Goal: Information Seeking & Learning: Learn about a topic

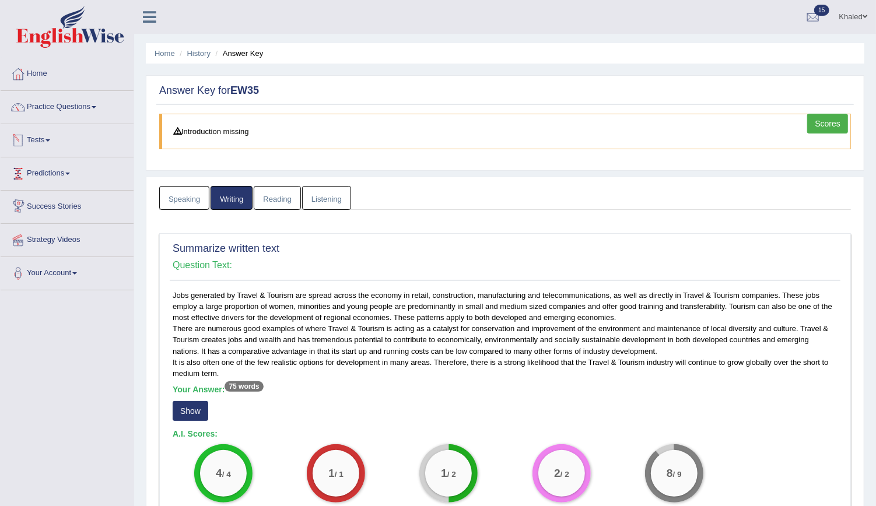
click at [41, 128] on link "Tests" at bounding box center [67, 138] width 133 height 29
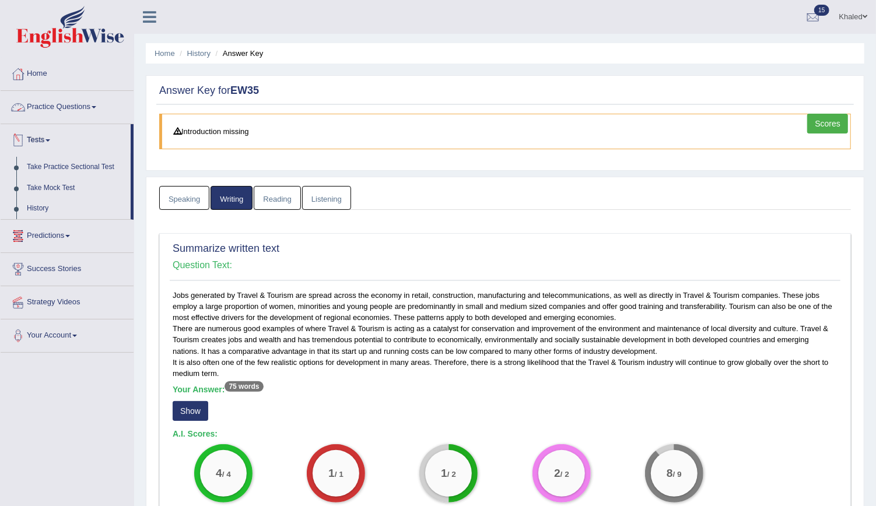
click at [50, 105] on link "Practice Questions" at bounding box center [67, 105] width 133 height 29
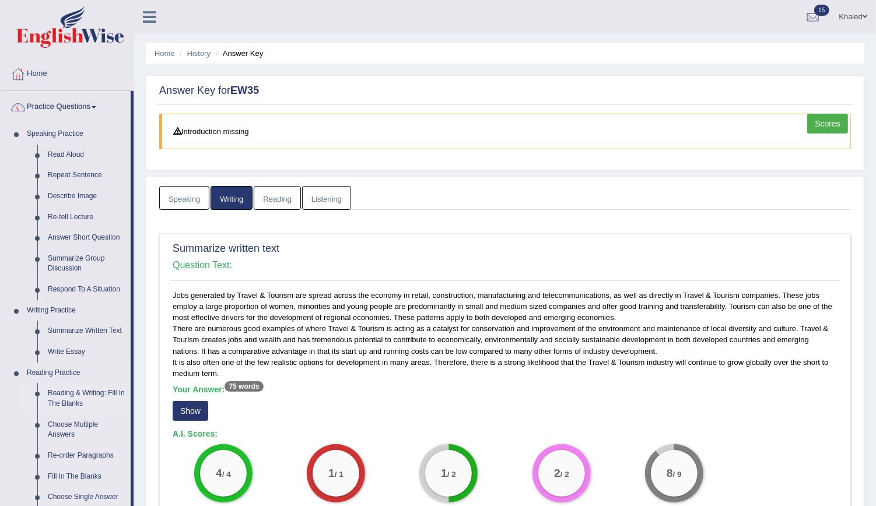
click at [81, 398] on link "Reading & Writing: Fill In The Blanks" at bounding box center [87, 398] width 88 height 31
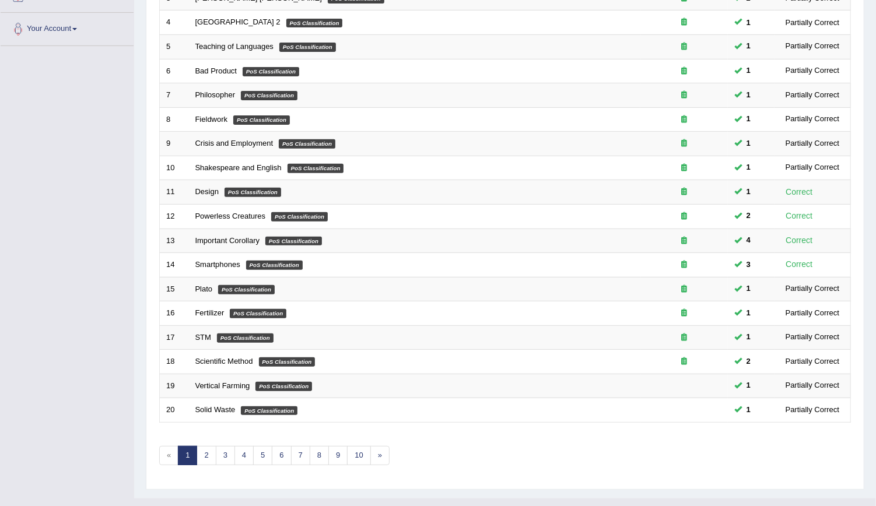
scroll to position [256, 0]
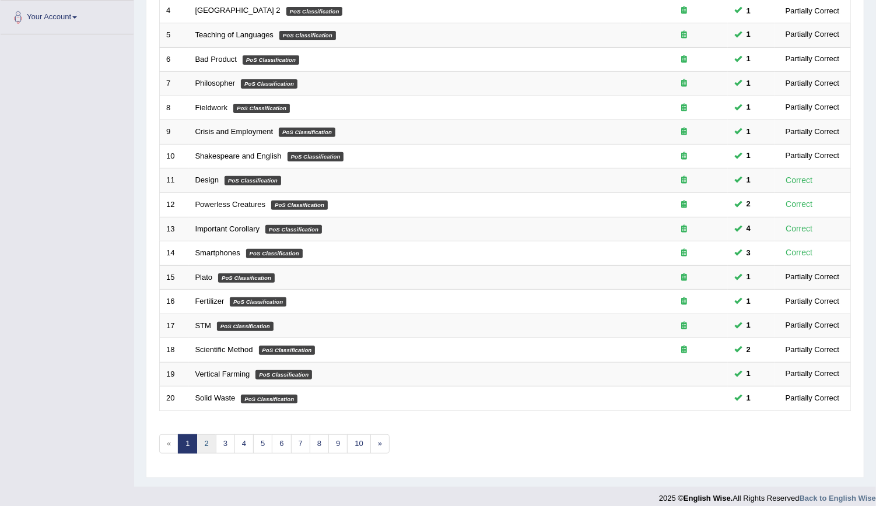
click at [212, 439] on link "2" at bounding box center [206, 444] width 19 height 19
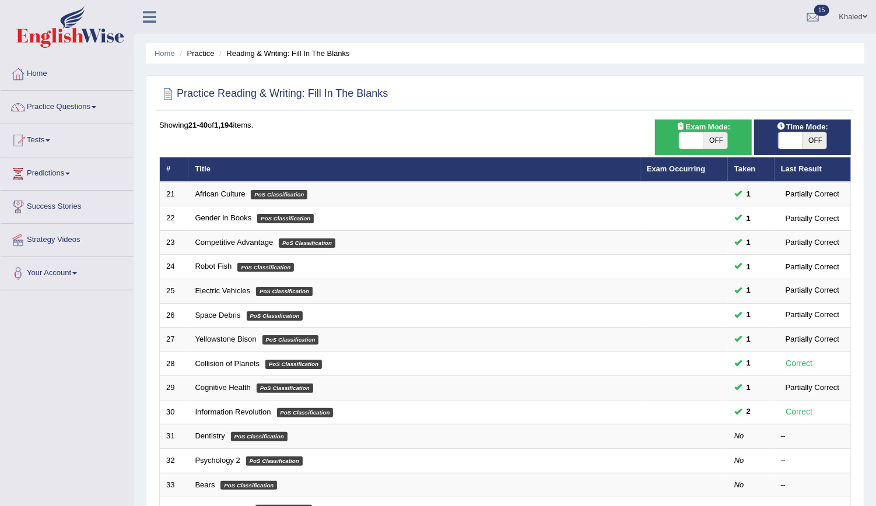
scroll to position [260, 0]
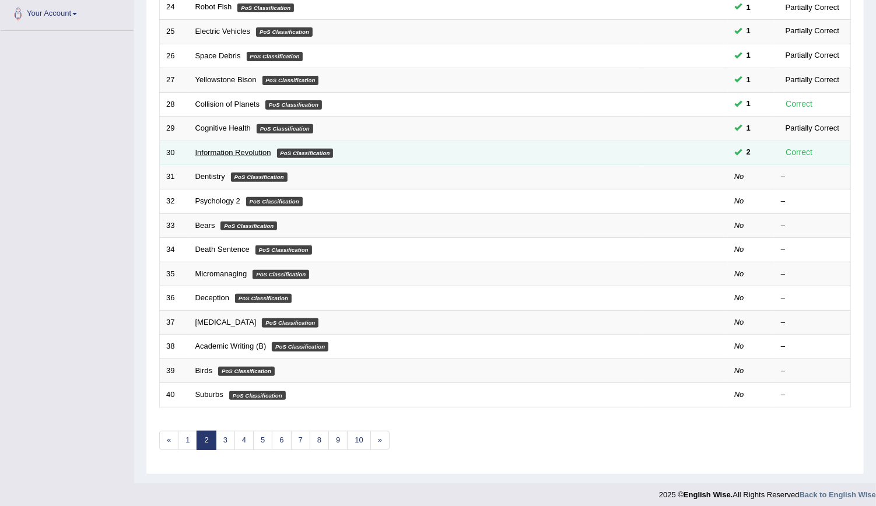
click at [215, 148] on link "Information Revolution" at bounding box center [233, 152] width 76 height 9
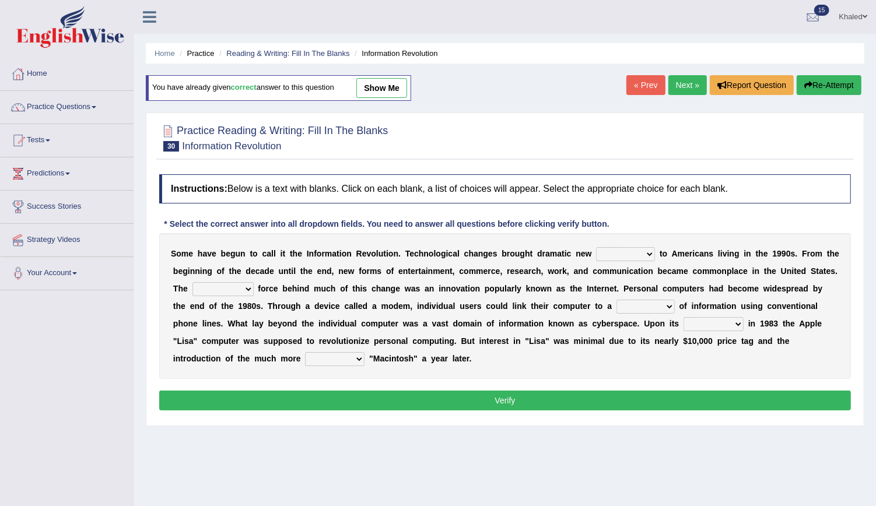
click at [611, 249] on select "challenges puzzles options confusion" at bounding box center [625, 254] width 59 height 14
select select "options"
click at [596, 247] on select "challenges puzzles options confusion" at bounding box center [625, 254] width 59 height 14
click at [193, 288] on select "unremitting uninspiring driving insinuating" at bounding box center [223, 289] width 61 height 14
click at [193, 282] on select "unremitting uninspiring driving insinuating" at bounding box center [223, 289] width 61 height 14
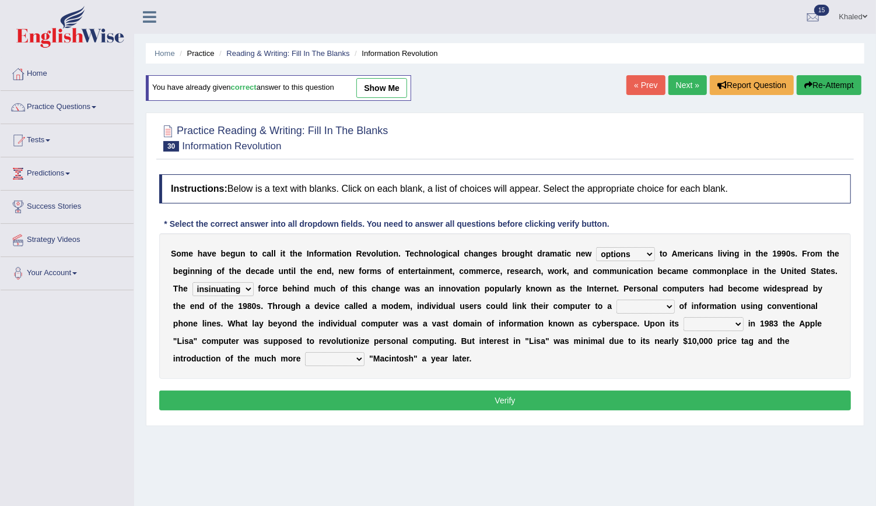
click at [193, 293] on select "unremitting uninspiring driving insinuating" at bounding box center [223, 289] width 61 height 14
select select "driving"
click at [193, 282] on select "unremitting uninspiring driving insinuating" at bounding box center [223, 289] width 61 height 14
click at [617, 300] on select "magnitude bulk wealth volume" at bounding box center [646, 307] width 58 height 14
select select "wealth"
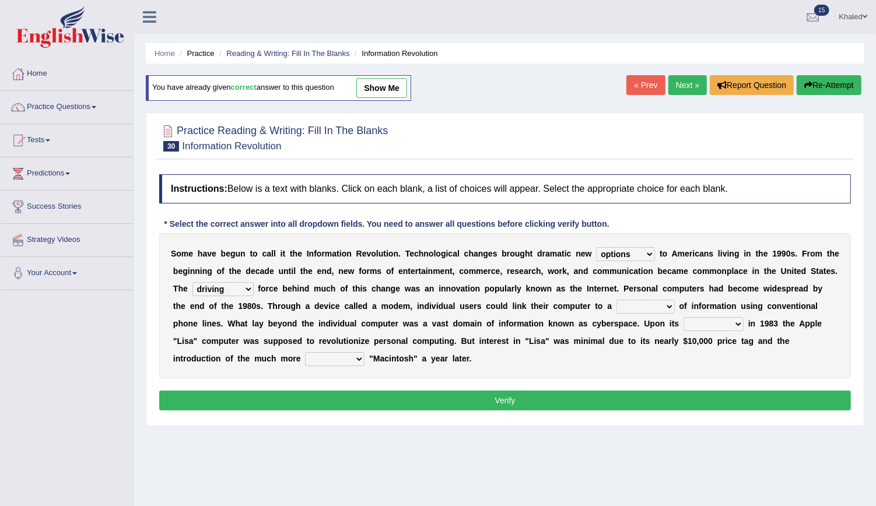
click at [617, 300] on select "magnitude bulk wealth volume" at bounding box center [646, 307] width 58 height 14
click at [684, 327] on select "relief release publication emission" at bounding box center [714, 324] width 60 height 14
select select "release"
click at [684, 317] on select "relief release publication emission" at bounding box center [714, 324] width 60 height 14
click at [365, 352] on select "convenient affordable advanced formidable" at bounding box center [335, 359] width 60 height 14
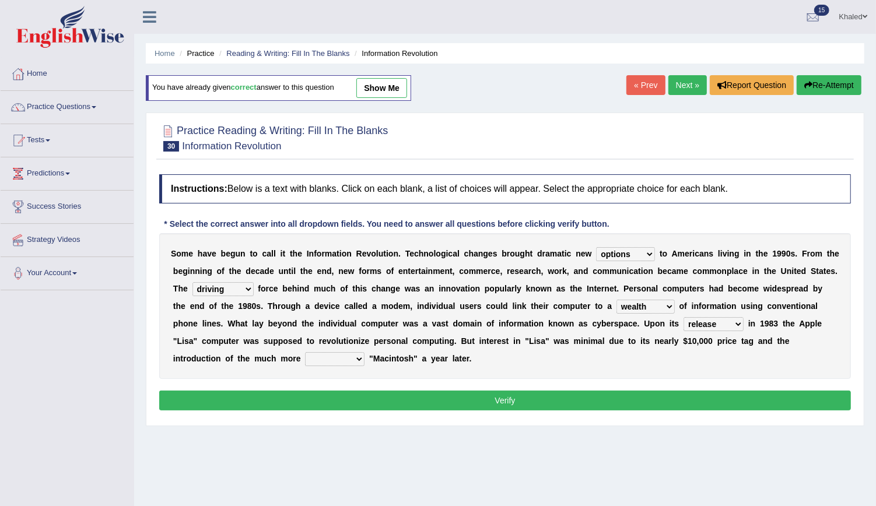
select select "affordable"
click at [365, 352] on select "convenient affordable advanced formidable" at bounding box center [335, 359] width 60 height 14
click at [754, 400] on button "Verify" at bounding box center [505, 401] width 692 height 20
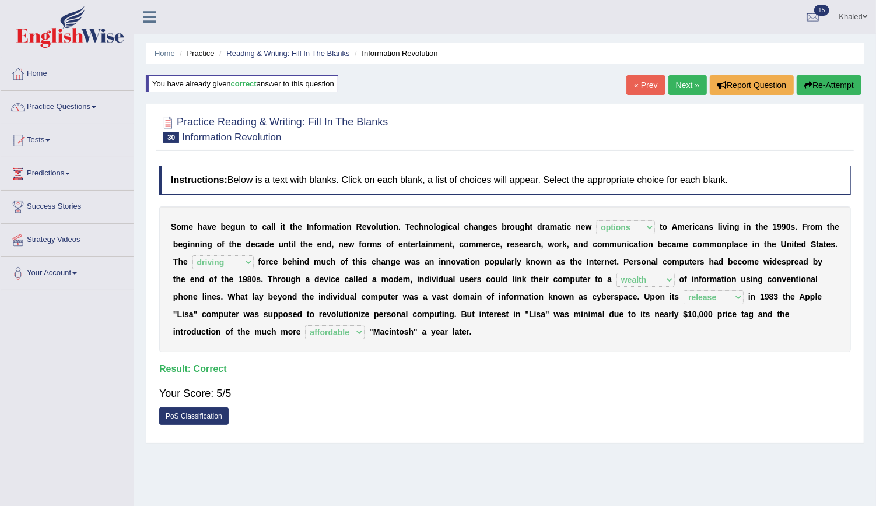
click at [682, 89] on link "Next »" at bounding box center [688, 85] width 39 height 20
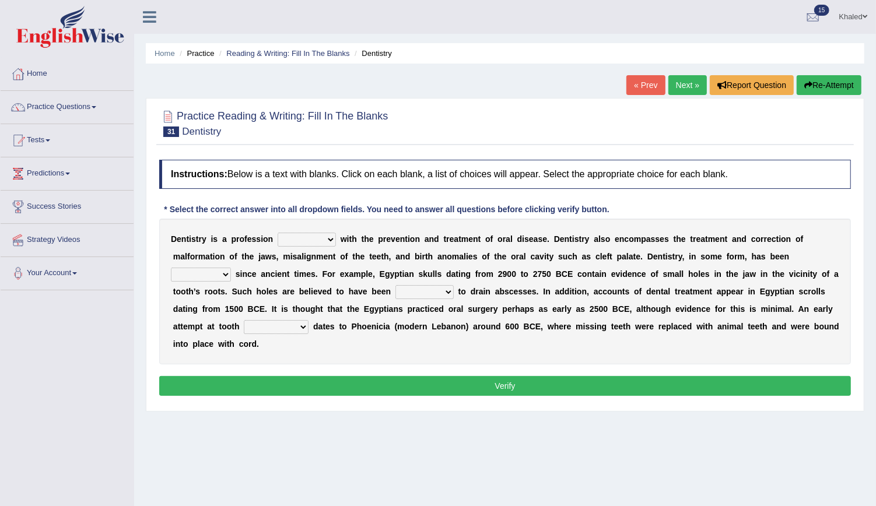
click at [312, 235] on select "agreed dealt concerned taken" at bounding box center [307, 240] width 58 height 14
select select "dealt"
click at [278, 233] on select "agreed dealt concerned taken" at bounding box center [307, 240] width 58 height 14
click at [231, 268] on select "criticized replaced practiced abandoned" at bounding box center [201, 275] width 60 height 14
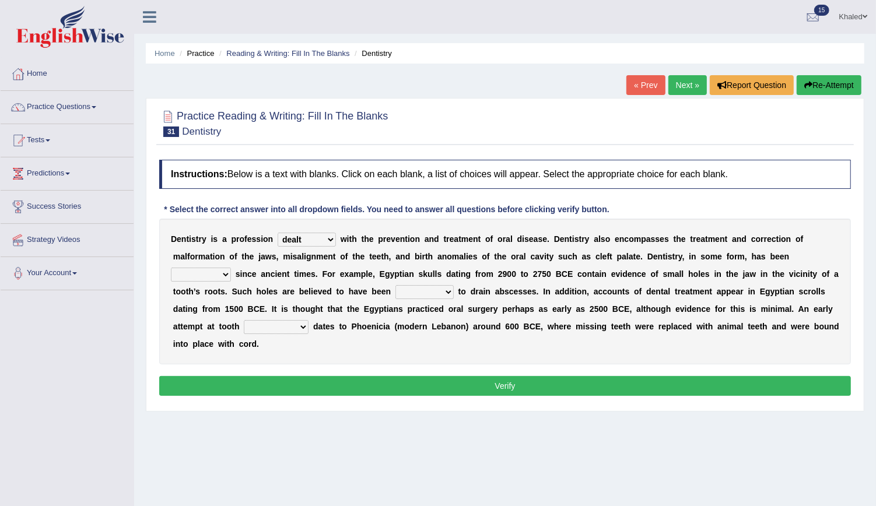
click at [231, 268] on select "criticized replaced practiced abandoned" at bounding box center [201, 275] width 60 height 14
select select "criticized"
click at [231, 268] on select "criticized replaced practiced abandoned" at bounding box center [201, 275] width 60 height 14
click at [396, 290] on select "fluctuated laminated drilled sealed" at bounding box center [425, 292] width 58 height 14
select select "sealed"
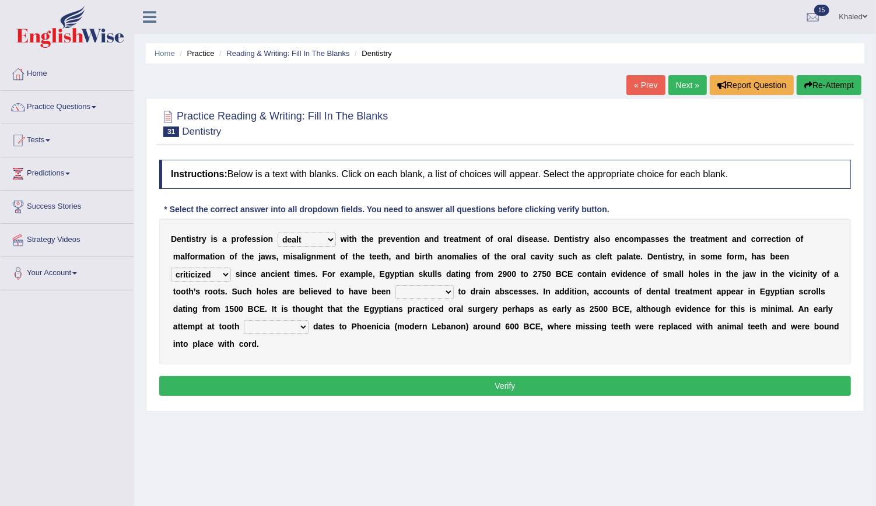
click at [396, 285] on select "fluctuated laminated drilled sealed" at bounding box center [425, 292] width 58 height 14
click at [309, 320] on select "reparation sacrament restitution replacement" at bounding box center [276, 327] width 65 height 14
select select "replacement"
click at [309, 320] on select "reparation sacrament restitution replacement" at bounding box center [276, 327] width 65 height 14
click at [575, 376] on button "Verify" at bounding box center [505, 386] width 692 height 20
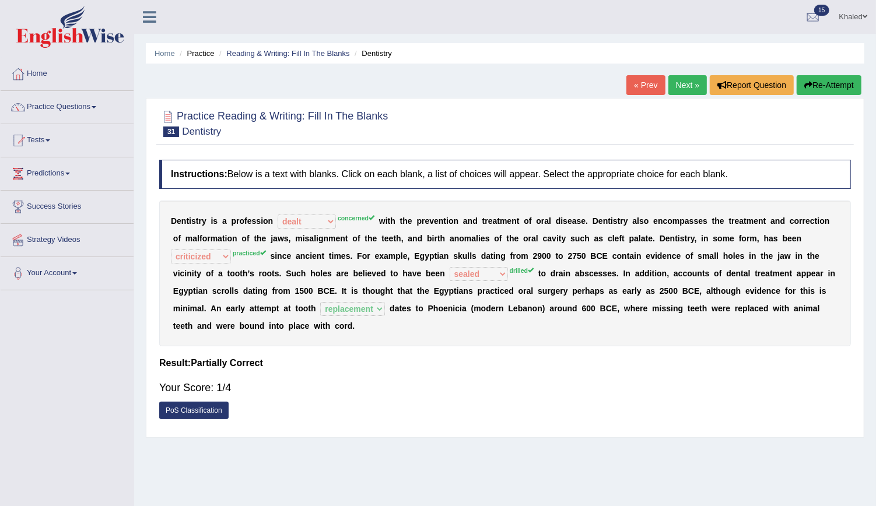
click at [684, 85] on link "Next »" at bounding box center [688, 85] width 39 height 20
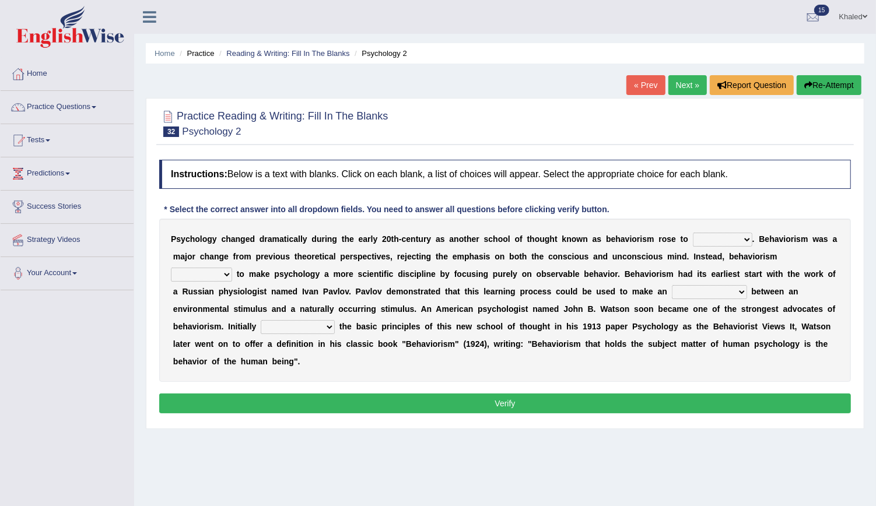
click at [693, 237] on select "dominance temptation challenge temper" at bounding box center [723, 240] width 60 height 14
select select "dominance"
click at [693, 233] on select "dominance temptation challenge temper" at bounding box center [723, 240] width 60 height 14
click at [232, 268] on select "reproached reproved strove rewove" at bounding box center [201, 275] width 61 height 14
select select "reproached"
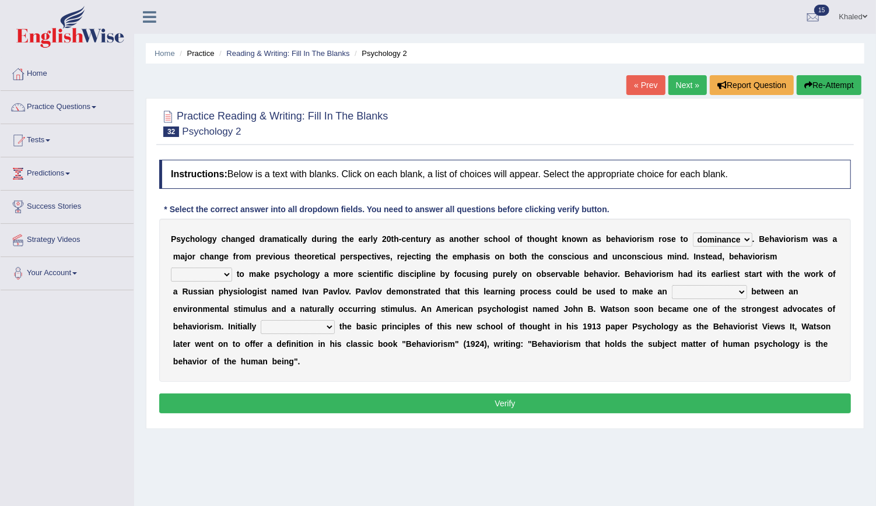
click at [232, 268] on select "reproached reproved strove rewove" at bounding box center [201, 275] width 61 height 14
click at [672, 290] on select "acclimatization association union combination" at bounding box center [709, 292] width 75 height 14
select select "union"
click at [672, 285] on select "acclimatization association union combination" at bounding box center [709, 292] width 75 height 14
click at [335, 320] on select "questioning foreshortening unburdening outlining" at bounding box center [298, 327] width 74 height 14
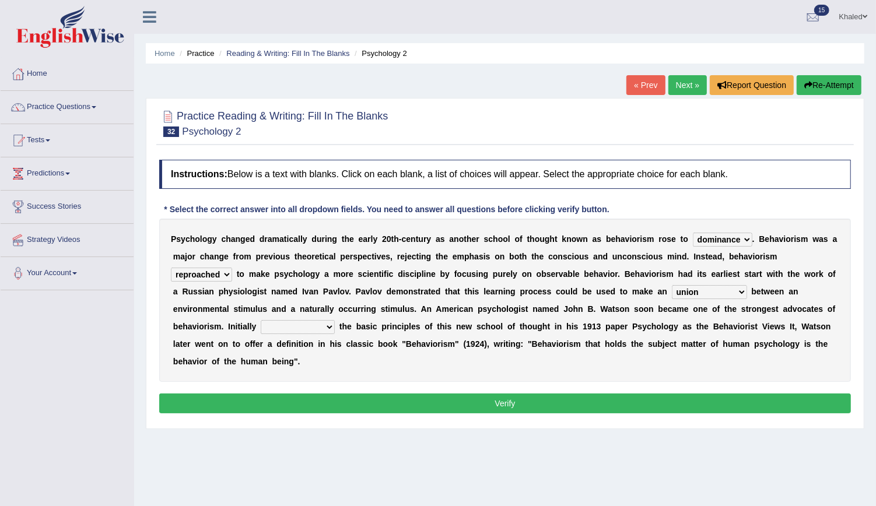
select select "outlining"
click at [335, 320] on select "questioning foreshortening unburdening outlining" at bounding box center [298, 327] width 74 height 14
click at [659, 394] on button "Verify" at bounding box center [505, 404] width 692 height 20
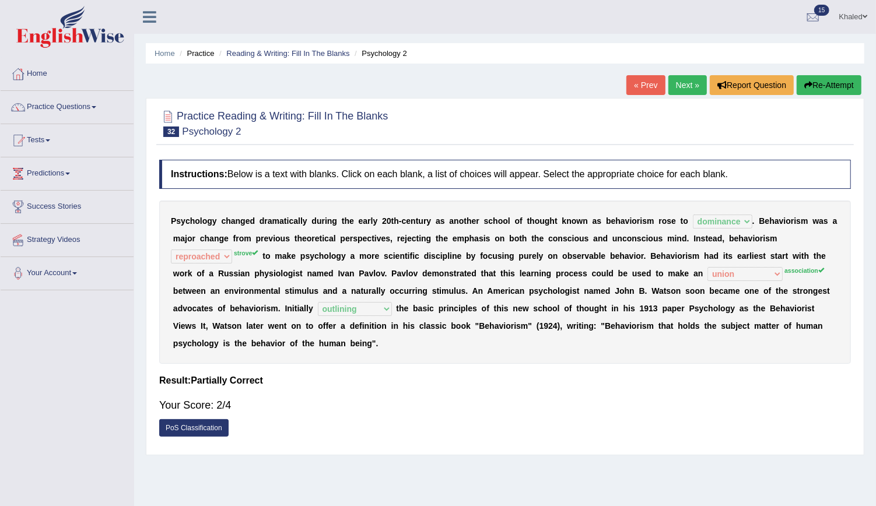
click at [684, 76] on link "Next »" at bounding box center [688, 85] width 39 height 20
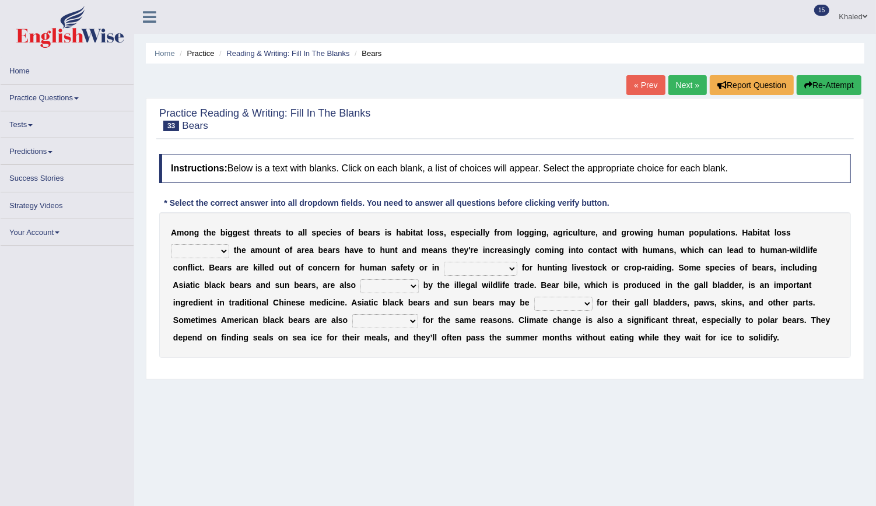
click at [229, 244] on select "increases reduces complies interacts" at bounding box center [200, 251] width 58 height 14
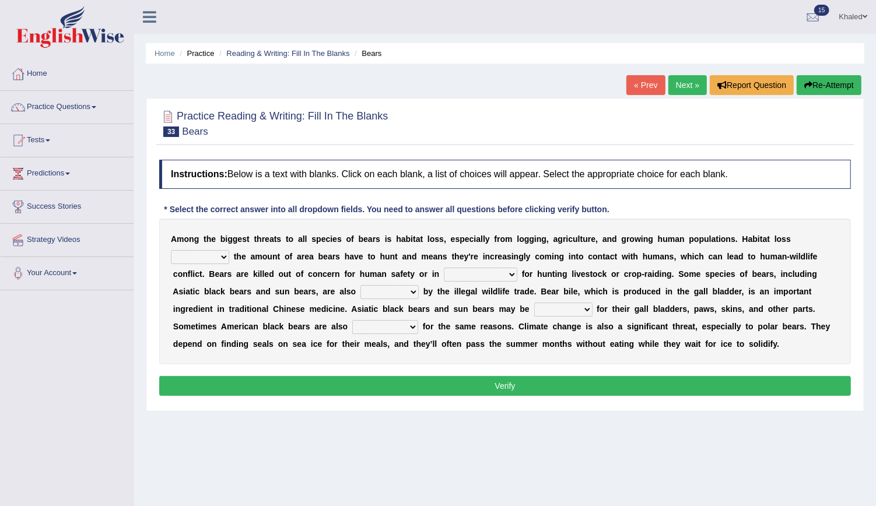
click at [229, 250] on select "increases reduces complies interacts" at bounding box center [200, 257] width 58 height 14
select select "reduces"
click at [229, 250] on select "increases reduces complies interacts" at bounding box center [200, 257] width 58 height 14
click at [444, 274] on select "coalition retaliation appreciation disinformation" at bounding box center [481, 275] width 74 height 14
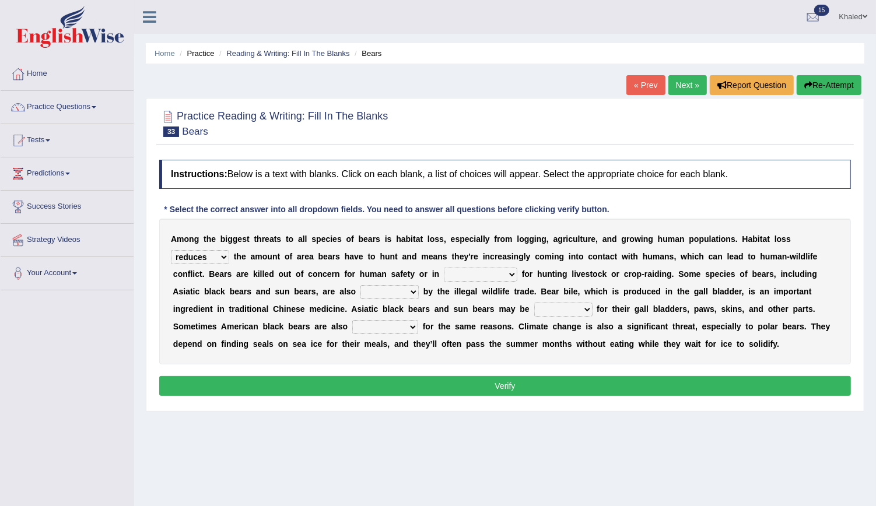
select select "appreciation"
click at [444, 268] on select "coalition retaliation appreciation disinformation" at bounding box center [481, 275] width 74 height 14
click at [361, 291] on select "protected prohibited fattened threatened" at bounding box center [390, 292] width 58 height 14
select select "prohibited"
click at [361, 285] on select "protected prohibited fattened threatened" at bounding box center [390, 292] width 58 height 14
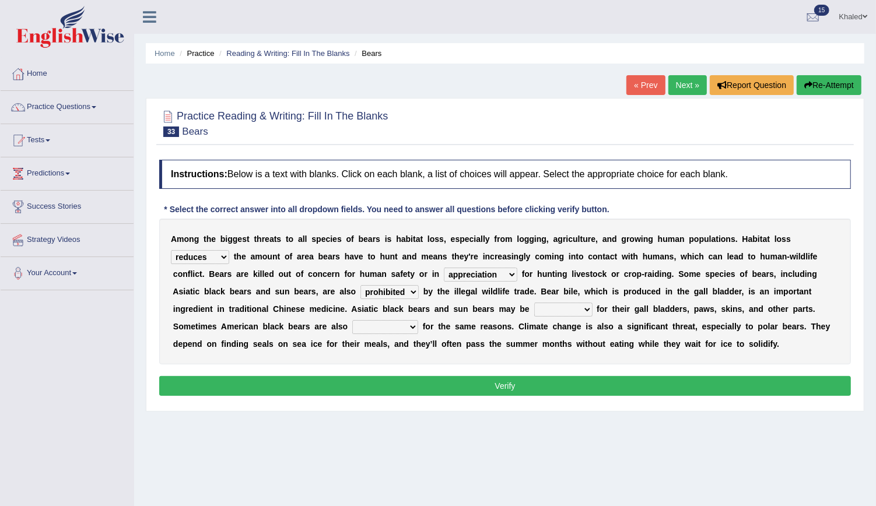
click at [534, 308] on select "poached squelched coached blenched" at bounding box center [563, 310] width 58 height 14
select select "squelched"
click at [534, 303] on select "poached squelched coached blenched" at bounding box center [563, 310] width 58 height 14
click at [418, 320] on select "begot foreseen encountered targeted" at bounding box center [385, 327] width 66 height 14
select select "foreseen"
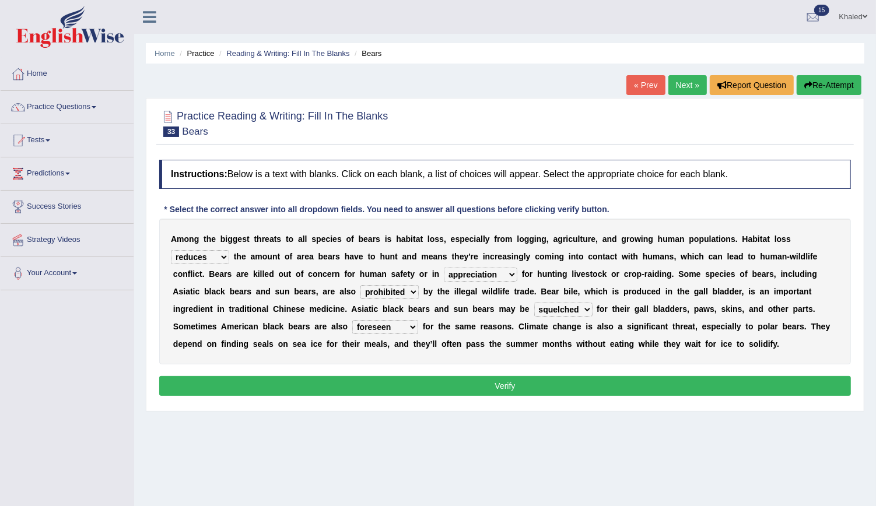
click at [418, 320] on select "begot foreseen encountered targeted" at bounding box center [385, 327] width 66 height 14
click at [669, 383] on button "Verify" at bounding box center [505, 386] width 692 height 20
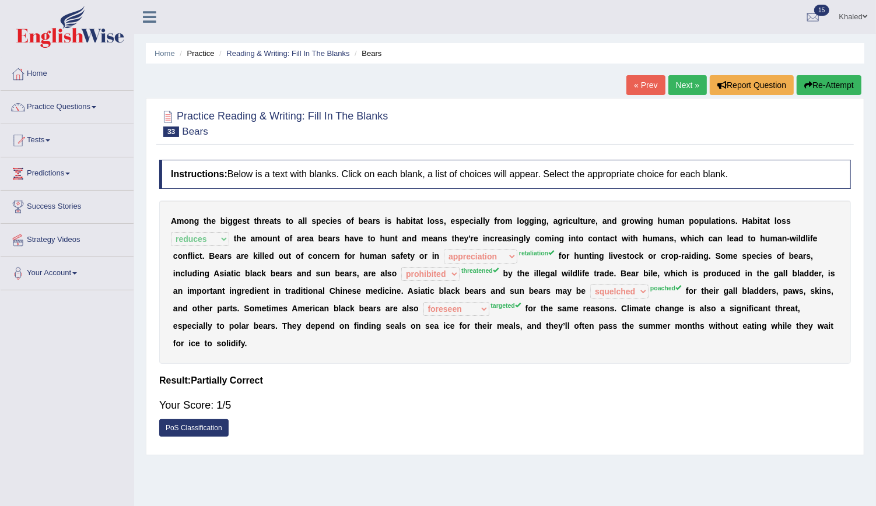
click at [171, 419] on link "PoS Classification" at bounding box center [193, 428] width 69 height 18
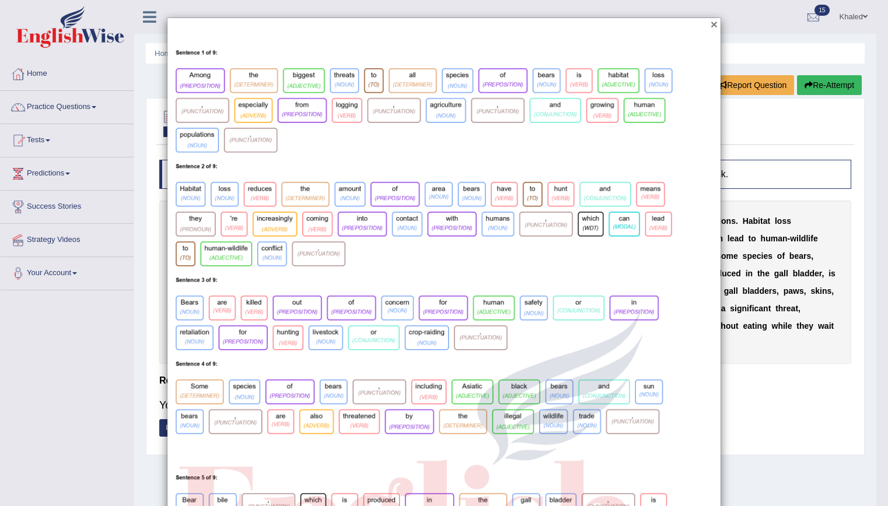
click at [711, 22] on button "×" at bounding box center [714, 24] width 7 height 12
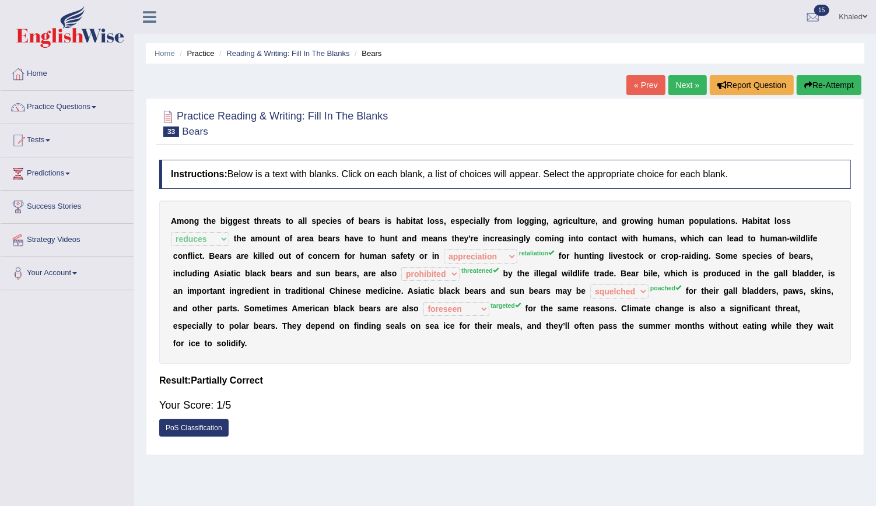
drag, startPoint x: 172, startPoint y: 220, endPoint x: 265, endPoint y: 322, distance: 138.3
click at [265, 322] on div "A m o n g t h e b i g g e s t t h r e a t s t o a l l s p e c i e s o f b e a r…" at bounding box center [505, 282] width 692 height 163
drag, startPoint x: 163, startPoint y: 211, endPoint x: 256, endPoint y: 327, distance: 148.5
click at [256, 327] on div "A m o n g t h e b i g g e s t t h r e a t s t o a l l s p e c i e s o f b e a r…" at bounding box center [505, 282] width 692 height 163
click at [834, 82] on button "Re-Attempt" at bounding box center [829, 85] width 65 height 20
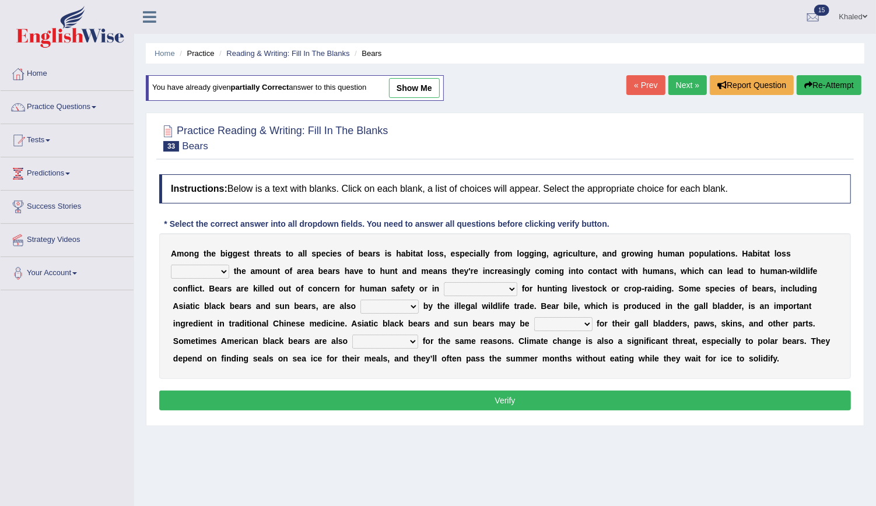
click at [795, 241] on div "A m o n g t h e b i g g e s t t h r e a t s t o a l l s p e c i e s o f b e a r…" at bounding box center [505, 306] width 692 height 146
click at [229, 265] on select "increases reduces complies interacts" at bounding box center [200, 272] width 58 height 14
select select "reduces"
click at [229, 265] on select "increases reduces complies interacts" at bounding box center [200, 272] width 58 height 14
click at [444, 290] on select "coalition retaliation appreciation disinformation" at bounding box center [481, 289] width 74 height 14
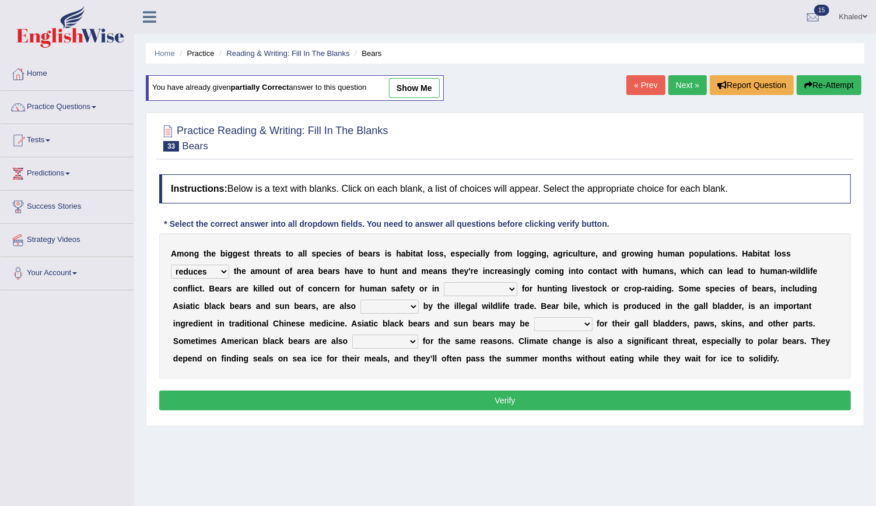
select select "retaliation"
click at [444, 282] on select "coalition retaliation appreciation disinformation" at bounding box center [481, 289] width 74 height 14
click at [361, 302] on select "protected prohibited fattened threatened" at bounding box center [390, 307] width 58 height 14
select select "threatened"
click at [361, 300] on select "protected prohibited fattened threatened" at bounding box center [390, 307] width 58 height 14
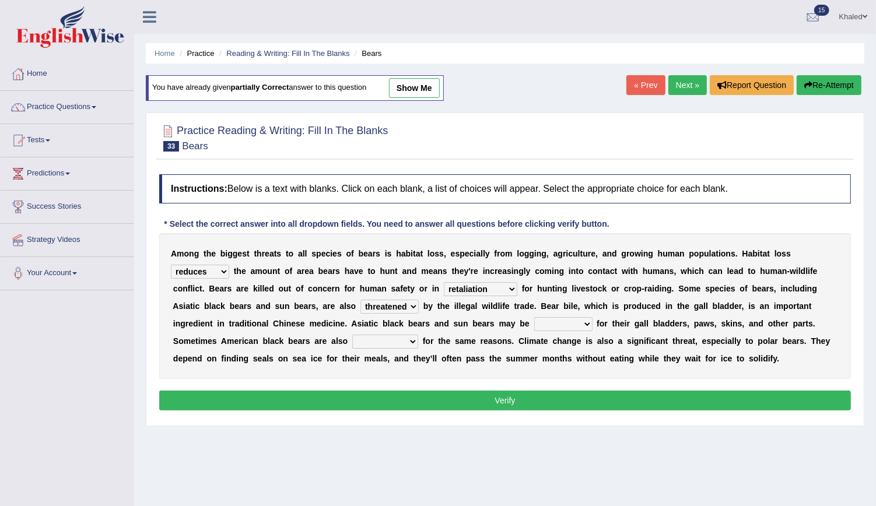
click at [534, 319] on select "poached squelched coached blenched" at bounding box center [563, 324] width 58 height 14
select select "poached"
click at [534, 317] on select "poached squelched coached blenched" at bounding box center [563, 324] width 58 height 14
click at [418, 335] on select "begot foreseen encountered targeted" at bounding box center [385, 342] width 66 height 14
select select "encountered"
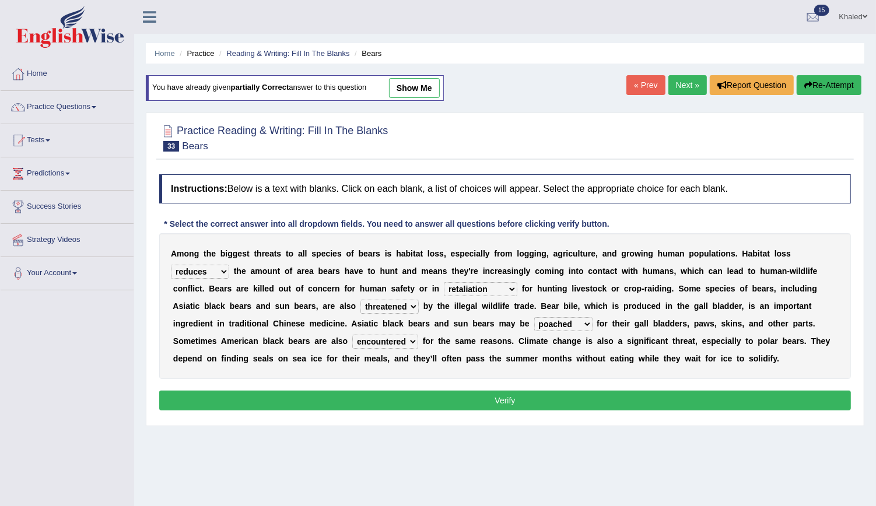
click at [418, 335] on select "begot foreseen encountered targeted" at bounding box center [385, 342] width 66 height 14
drag, startPoint x: 729, startPoint y: 408, endPoint x: 730, endPoint y: 403, distance: 5.9
click at [730, 403] on div "Instructions: Below is a text with blanks. Click on each blank, a list of choic…" at bounding box center [505, 294] width 698 height 251
click at [730, 403] on button "Verify" at bounding box center [505, 401] width 692 height 20
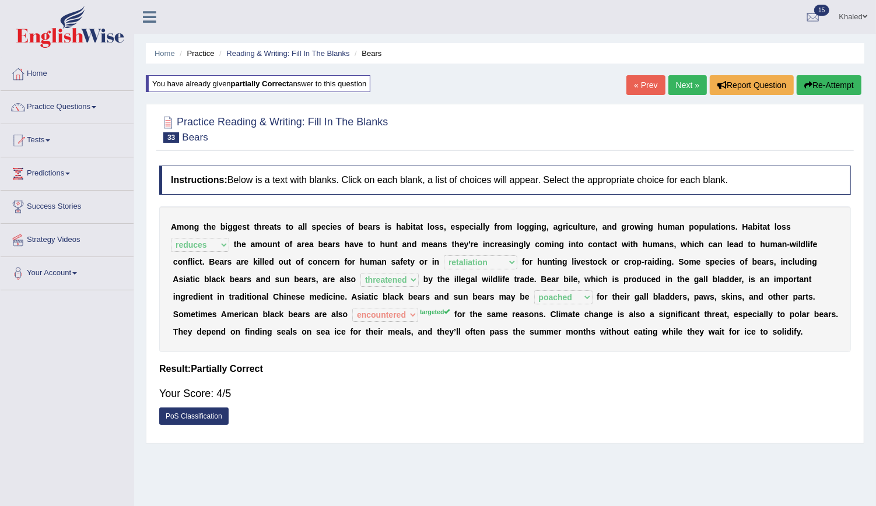
click at [688, 85] on link "Next »" at bounding box center [688, 85] width 39 height 20
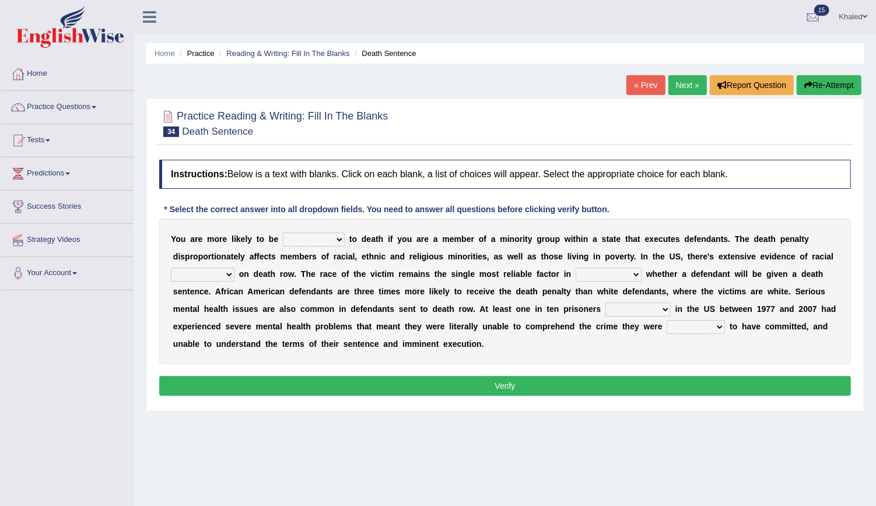
click at [297, 237] on select "penalized blamed complained sentenced" at bounding box center [314, 240] width 62 height 14
select select "blamed"
click at [283, 233] on select "penalized blamed complained sentenced" at bounding box center [314, 240] width 62 height 14
click at [298, 242] on select "penalized blamed complained sentenced" at bounding box center [314, 240] width 62 height 14
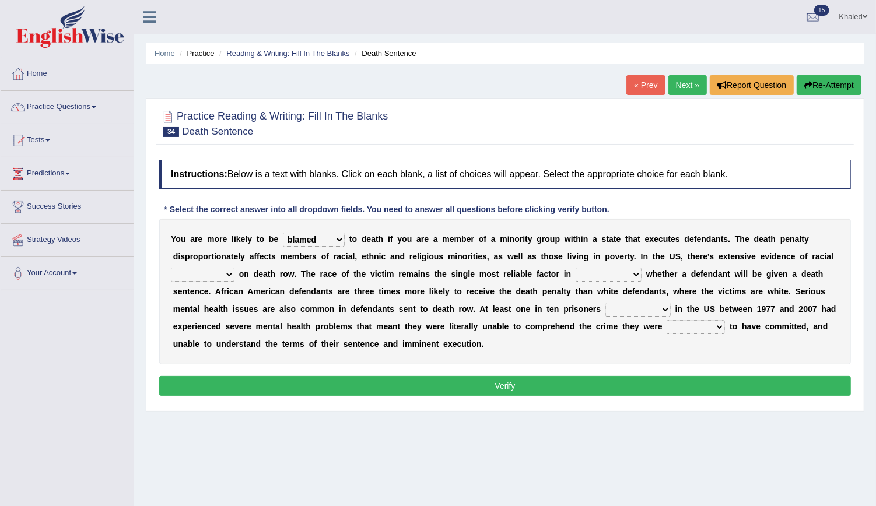
click at [212, 270] on select "bias equality appearance background" at bounding box center [203, 275] width 64 height 14
select select "appearance"
click at [171, 268] on select "bias equality appearance background" at bounding box center [203, 275] width 64 height 14
click at [602, 278] on select "determining adjoining undermining examining" at bounding box center [609, 275] width 66 height 14
select select "determining"
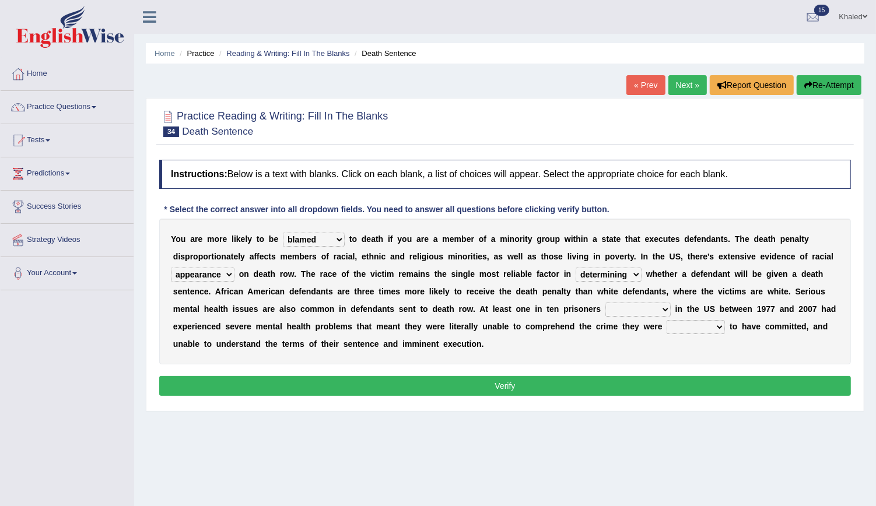
click at [576, 268] on select "determining adjoining undermining examining" at bounding box center [609, 275] width 66 height 14
click at [606, 313] on select "electrocuted persecuted executed captured" at bounding box center [638, 310] width 65 height 14
click at [534, 300] on div "Y o u a r e m o r e l i k e l y t o b e penalized blamed complained sentenced t…" at bounding box center [505, 292] width 692 height 146
click at [606, 306] on select "electrocuted persecuted executed captured" at bounding box center [638, 310] width 65 height 14
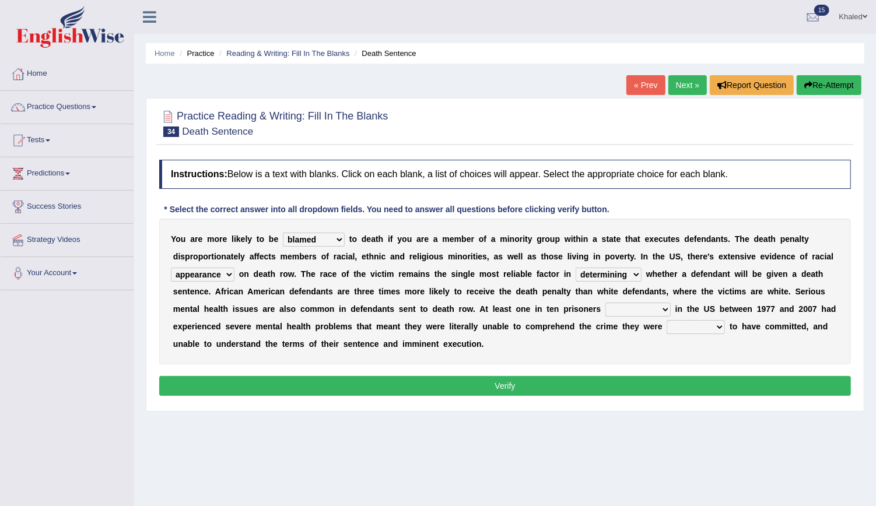
select select "executed"
click at [606, 303] on select "electrocuted persecuted executed captured" at bounding box center [638, 310] width 65 height 14
click at [667, 327] on select "alleged acclaimed persuaded claimed" at bounding box center [696, 327] width 58 height 14
select select "claimed"
click at [667, 320] on select "alleged acclaimed persuaded claimed" at bounding box center [696, 327] width 58 height 14
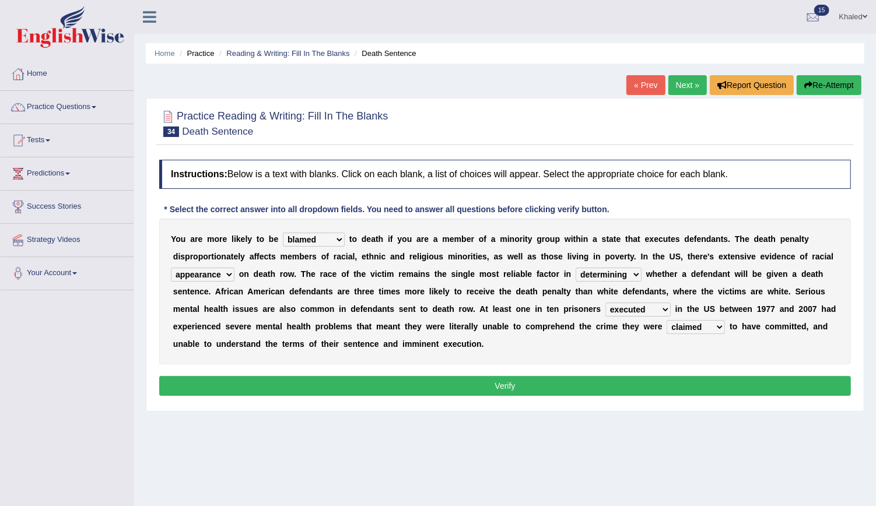
click at [571, 377] on button "Verify" at bounding box center [505, 386] width 692 height 20
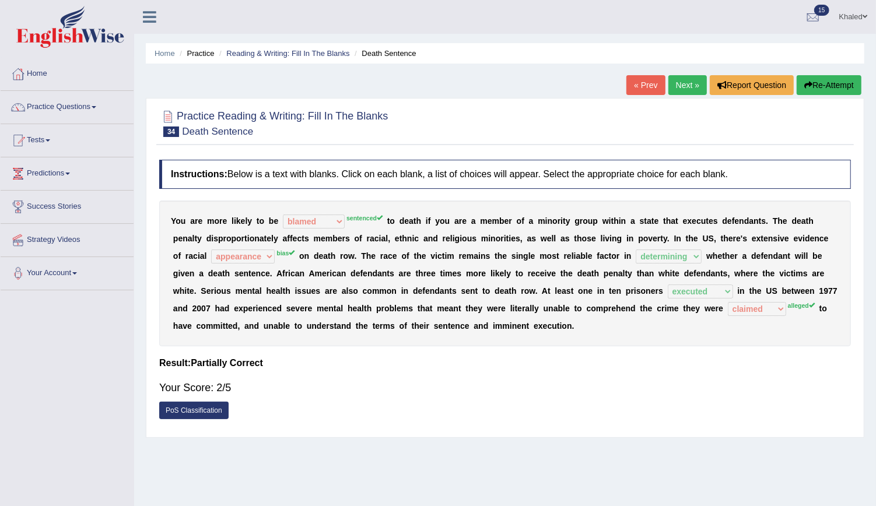
click at [694, 79] on link "Next »" at bounding box center [688, 85] width 39 height 20
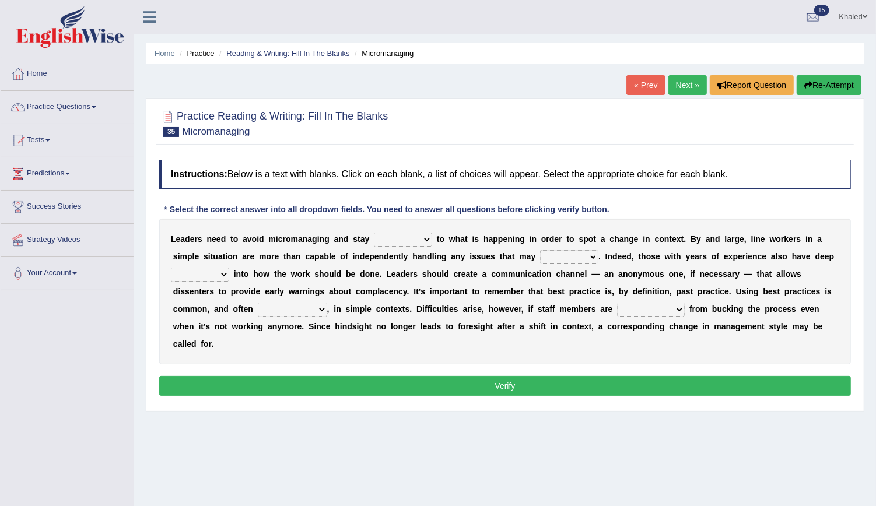
click at [400, 233] on select "complied connected precise concise" at bounding box center [403, 240] width 58 height 14
select select "connected"
click at [374, 233] on select "complied connected precise concise" at bounding box center [403, 240] width 58 height 14
click at [540, 252] on select "apprise rise encounter arise" at bounding box center [569, 257] width 58 height 14
select select "rise"
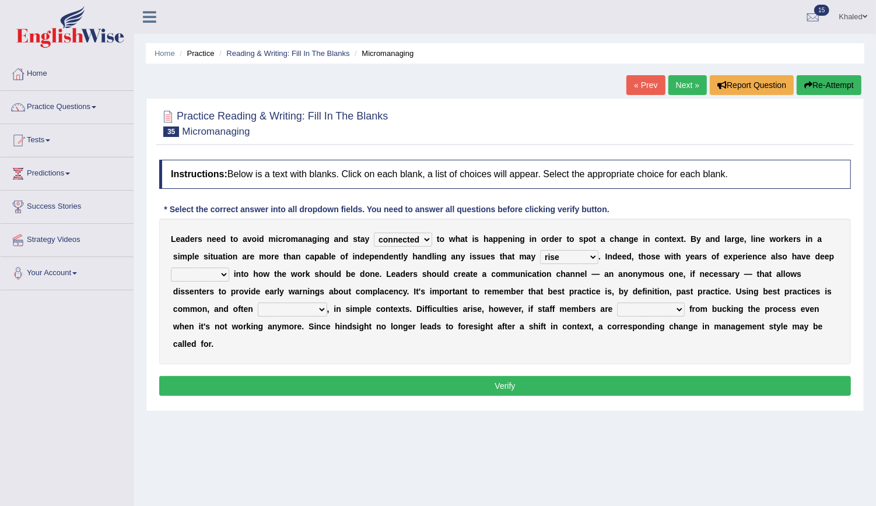
click at [540, 250] on select "apprise rise encounter arise" at bounding box center [569, 257] width 58 height 14
click at [229, 268] on select "incursion insight indignity indication" at bounding box center [200, 275] width 58 height 14
select select "insight"
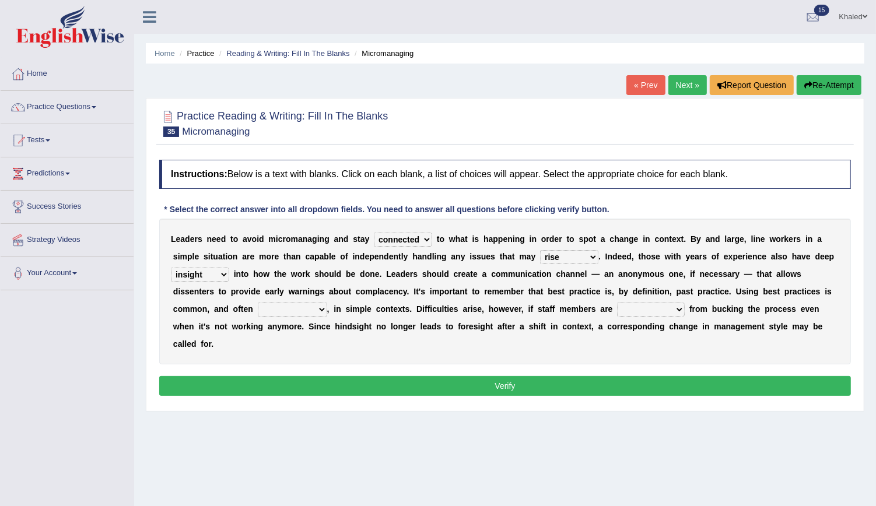
click at [229, 268] on select "incursion insight indignity indication" at bounding box center [200, 275] width 58 height 14
click at [327, 303] on select "inappropriate apprehensive appropriate forbidden" at bounding box center [292, 310] width 69 height 14
click at [540, 255] on select "apprise rise encounter arise" at bounding box center [569, 257] width 58 height 14
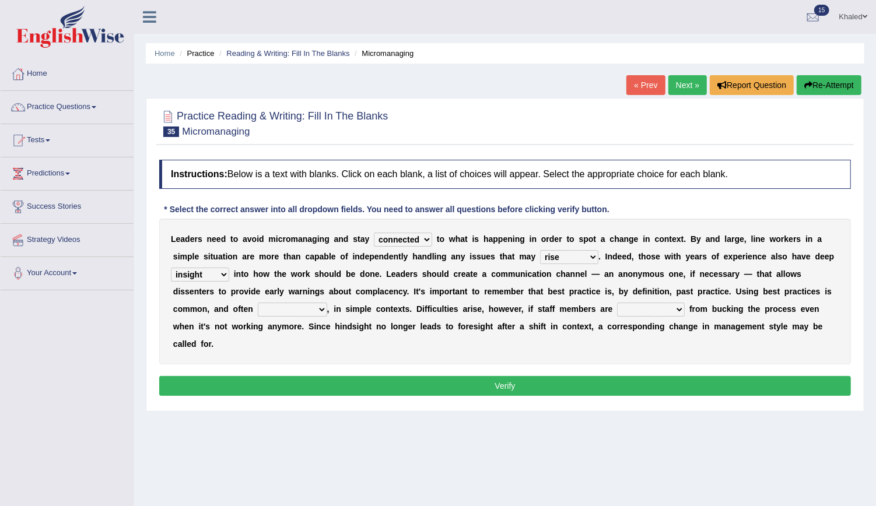
select select "arise"
click at [540, 250] on select "apprise rise encounter arise" at bounding box center [569, 257] width 58 height 14
click at [327, 303] on select "inappropriate apprehensive appropriate forbidden" at bounding box center [292, 310] width 69 height 14
select select "appropriate"
click at [327, 303] on select "inappropriate apprehensive appropriate forbidden" at bounding box center [292, 310] width 69 height 14
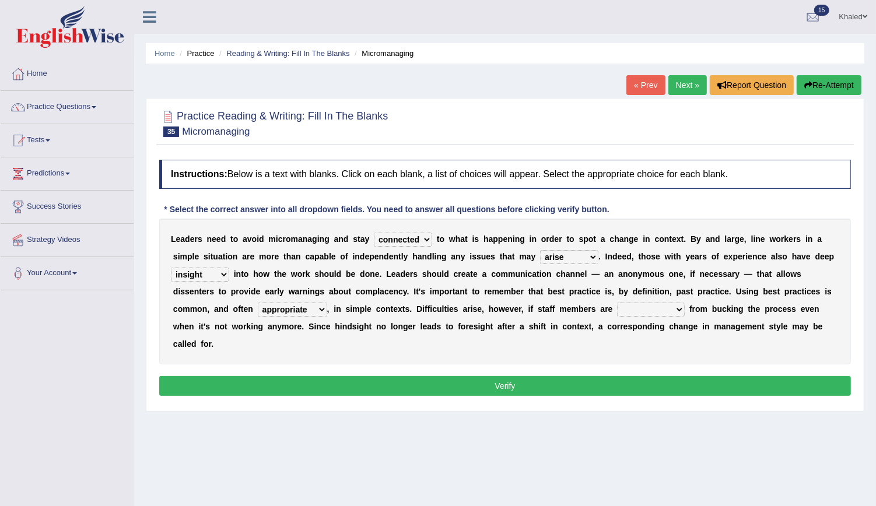
click at [685, 311] on b at bounding box center [687, 309] width 5 height 9
click at [617, 311] on select "disarranged disinclined discouraged disintegrated" at bounding box center [651, 310] width 68 height 14
select select "disintegrated"
click at [617, 303] on select "disarranged disinclined discouraged disintegrated" at bounding box center [651, 310] width 68 height 14
click at [491, 400] on div "Home Practice Reading & Writing: Fill In The Blanks Micromanaging « Prev Next »…" at bounding box center [505, 291] width 742 height 583
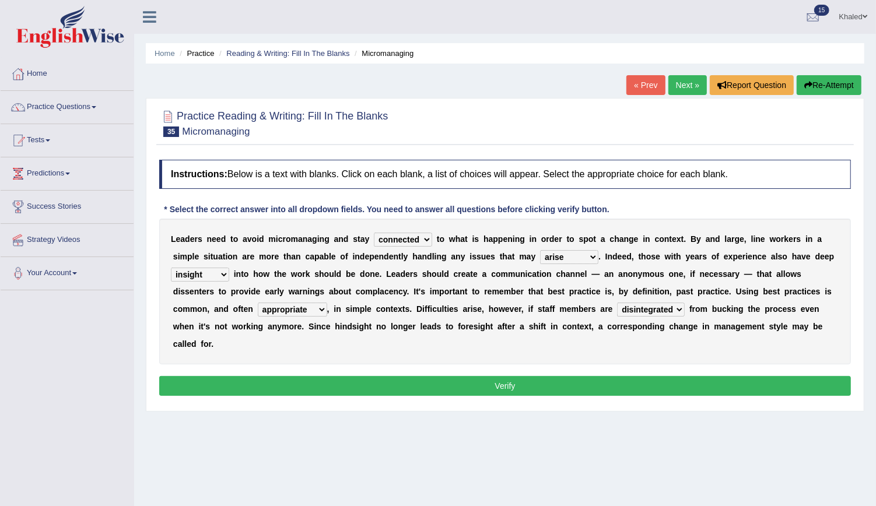
click at [502, 376] on button "Verify" at bounding box center [505, 386] width 692 height 20
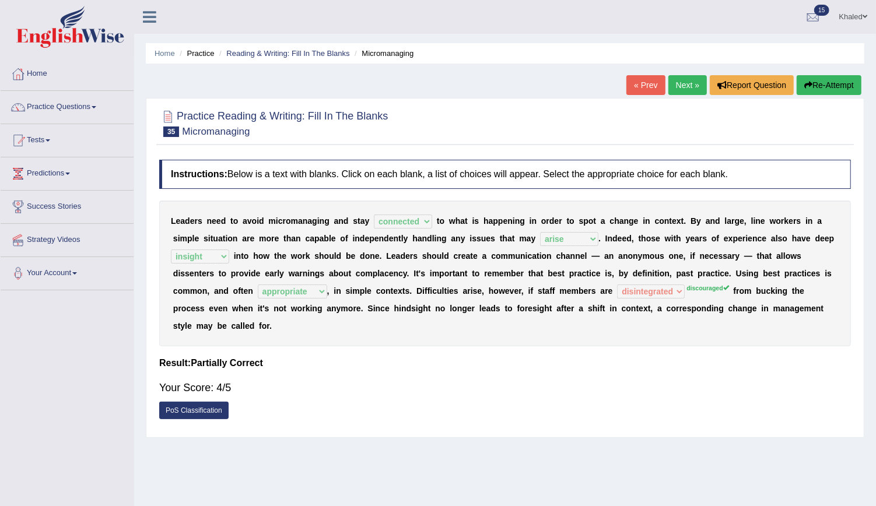
click at [684, 85] on link "Next »" at bounding box center [688, 85] width 39 height 20
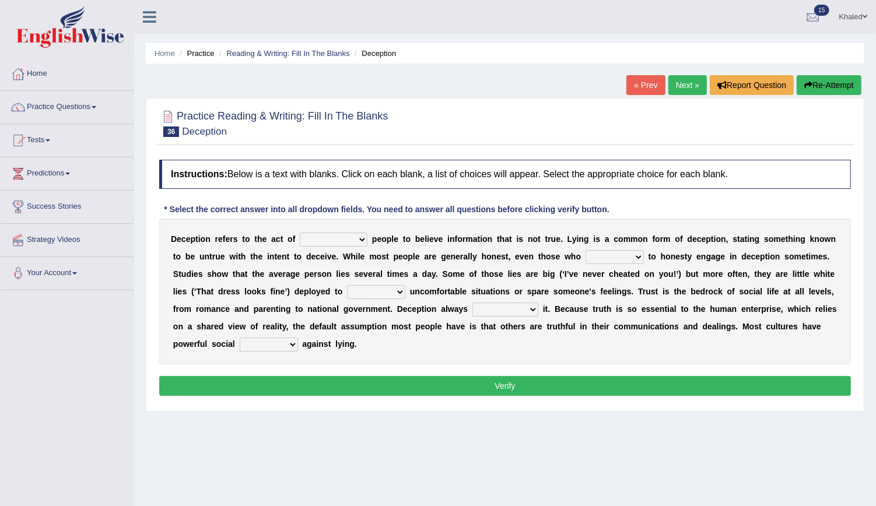
click at [319, 237] on select "discouraging forbidding detecting encouraging" at bounding box center [334, 240] width 68 height 14
drag, startPoint x: 319, startPoint y: 237, endPoint x: 326, endPoint y: 240, distance: 7.0
click at [326, 240] on select "discouraging forbidding detecting encouraging" at bounding box center [334, 240] width 68 height 14
select select "encouraging"
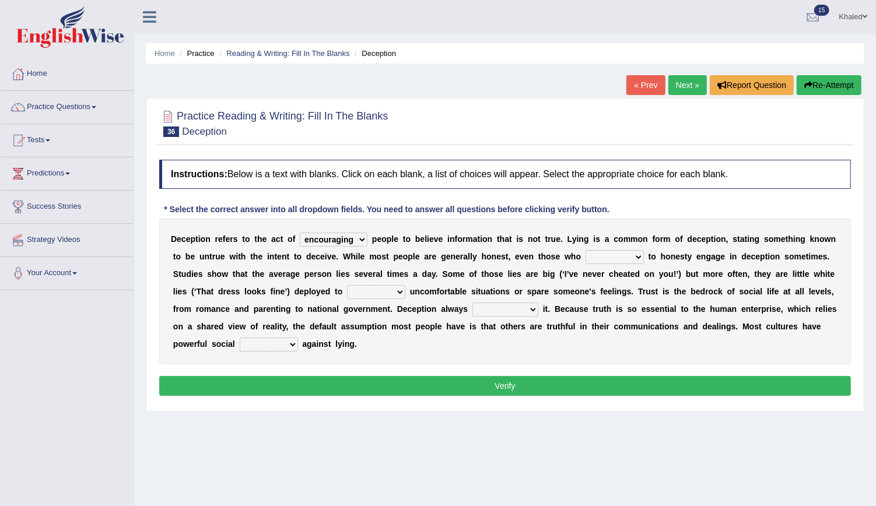
click at [300, 233] on select "discouraging forbidding detecting encouraging" at bounding box center [334, 240] width 68 height 14
click at [586, 261] on select "describe prescribe inscribe subscribe" at bounding box center [615, 257] width 58 height 14
select select "prescribe"
click at [586, 250] on select "describe prescribe inscribe subscribe" at bounding box center [615, 257] width 58 height 14
click at [347, 290] on select "contest illuminate disguise avoid" at bounding box center [376, 292] width 58 height 14
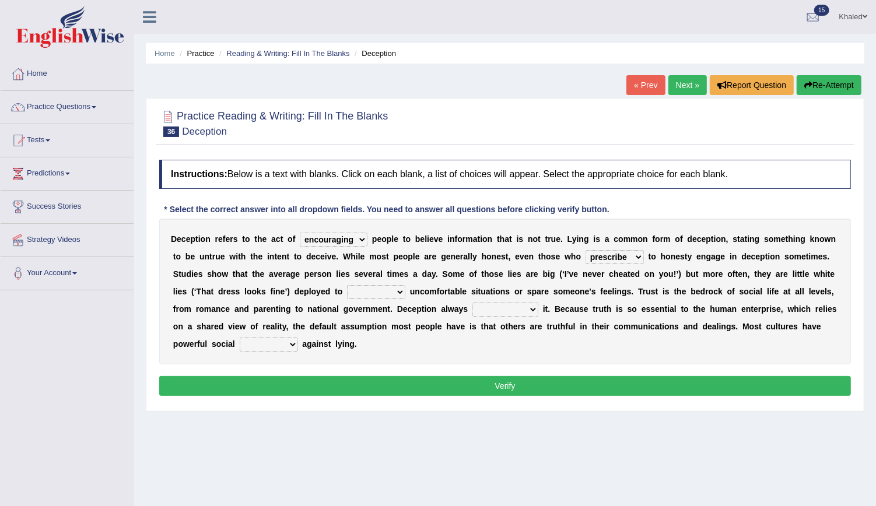
select select "avoid"
click at [347, 285] on select "contest illuminate disguise avoid" at bounding box center [376, 292] width 58 height 14
click at [473, 305] on select "undermines underscores undertakes underwrites" at bounding box center [506, 310] width 66 height 14
select select "undertakes"
click at [473, 303] on select "undermines underscores undertakes underwrites" at bounding box center [506, 310] width 66 height 14
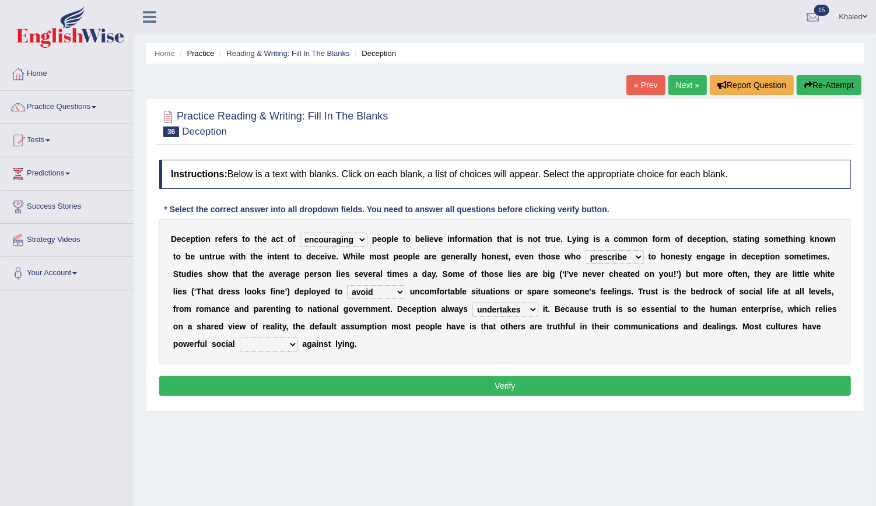
click at [298, 338] on select "ejections sanctions fractions inductions" at bounding box center [269, 345] width 58 height 14
select select "inductions"
click at [298, 338] on select "ejections sanctions fractions inductions" at bounding box center [269, 345] width 58 height 14
click at [683, 376] on button "Verify" at bounding box center [505, 386] width 692 height 20
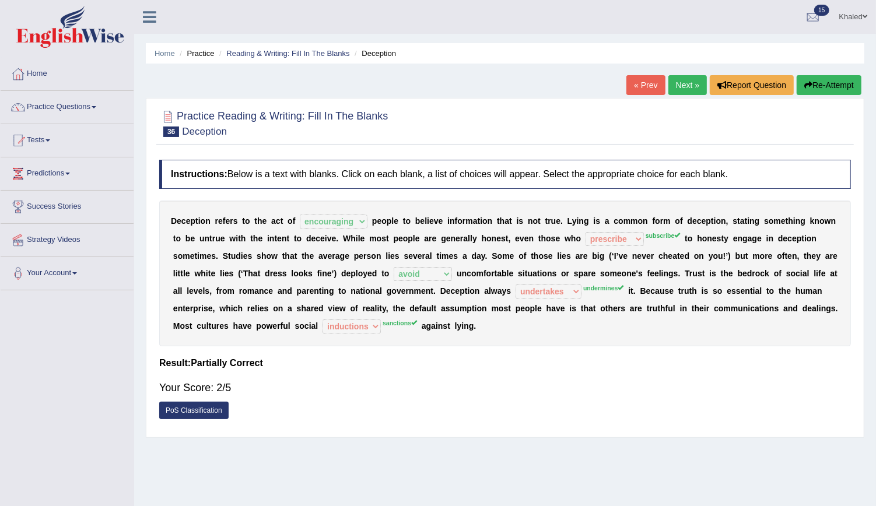
click at [686, 84] on link "Next »" at bounding box center [688, 85] width 39 height 20
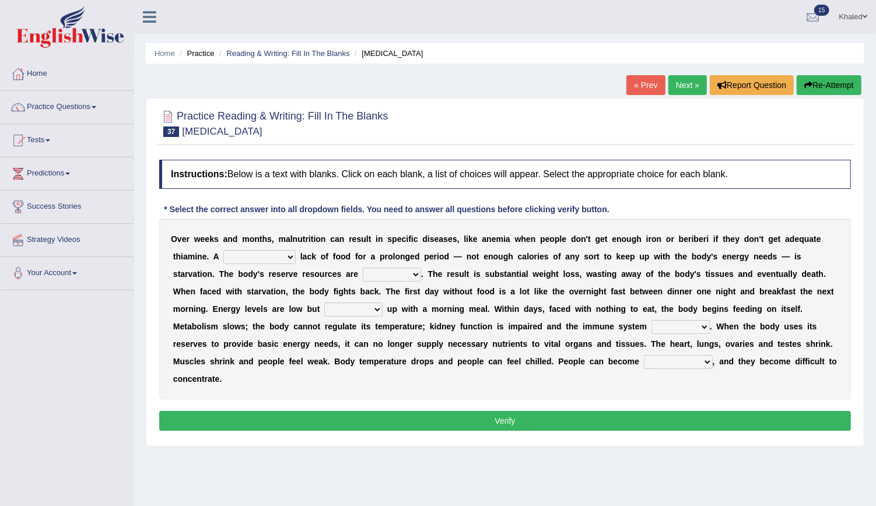
click at [228, 256] on select "severe distinguishing proper distinctive" at bounding box center [259, 257] width 72 height 14
select select "distinctive"
click at [223, 250] on select "severe distinguishing proper distinctive" at bounding box center [259, 257] width 72 height 14
click at [363, 277] on select "obsoleted depleted pelleted deleted" at bounding box center [392, 275] width 58 height 14
select select "depleted"
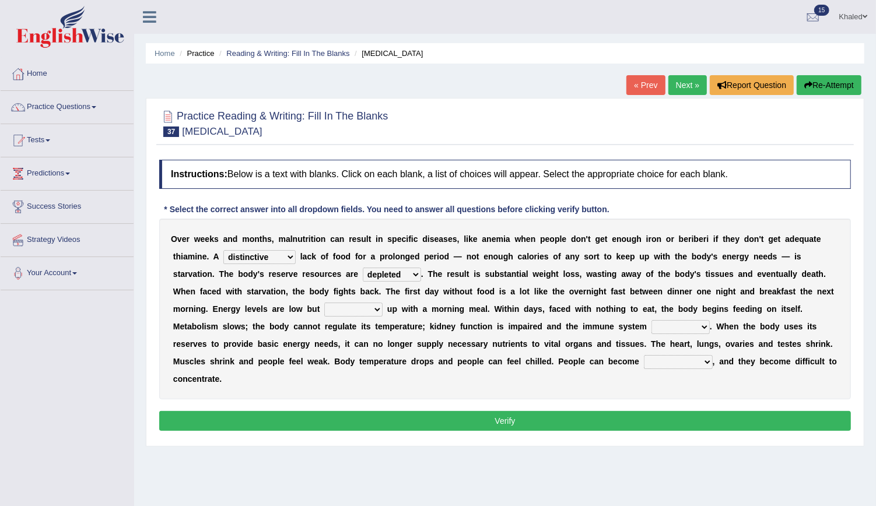
click at [363, 268] on select "obsoleted depleted pelleted deleted" at bounding box center [392, 275] width 58 height 14
click at [324, 312] on select "feed come chill pick" at bounding box center [353, 310] width 58 height 14
select select "pick"
click at [324, 303] on select "feed come chill pick" at bounding box center [353, 310] width 58 height 14
click at [324, 305] on select "feed come chill pick" at bounding box center [353, 310] width 58 height 14
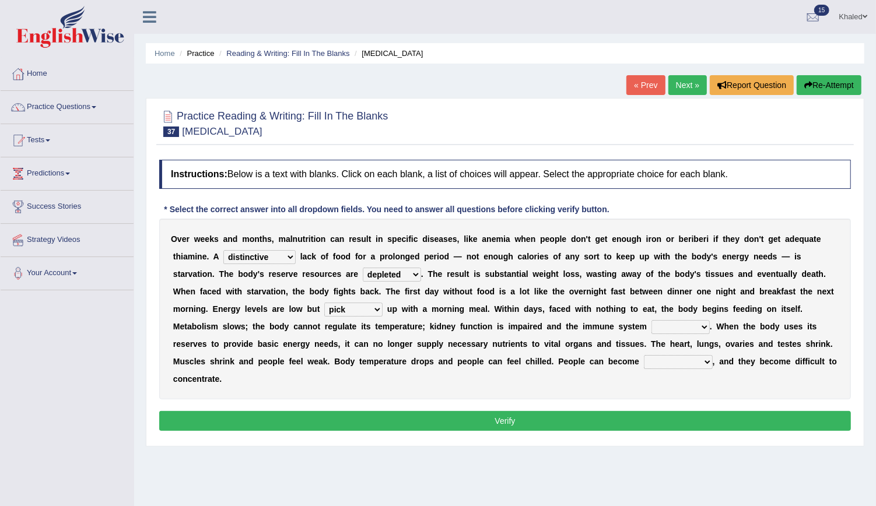
click at [324, 305] on select "feed come chill pick" at bounding box center [353, 310] width 58 height 14
click at [652, 327] on select "deepens deafens weakens surpasses" at bounding box center [681, 327] width 58 height 14
select select "weakens"
click at [652, 320] on select "deepens deafens weakens surpasses" at bounding box center [681, 327] width 58 height 14
click at [644, 365] on select "irritable commutable indisputable transportable" at bounding box center [678, 362] width 69 height 14
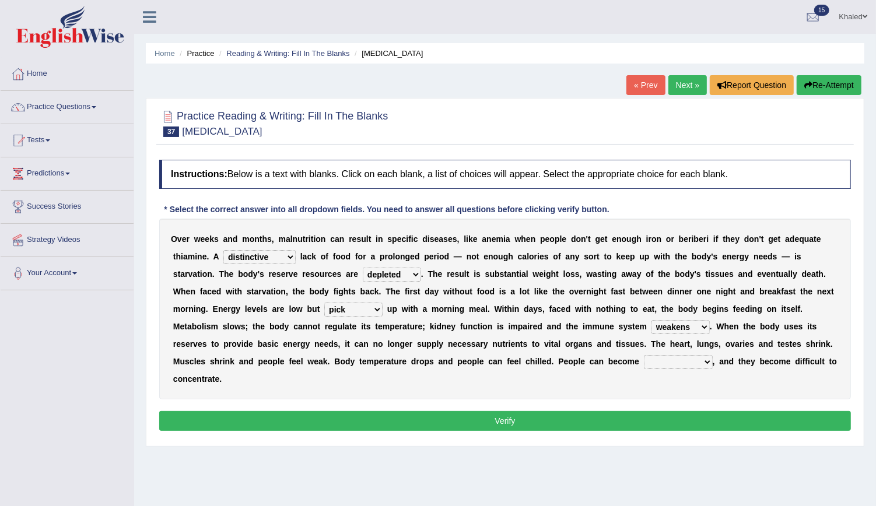
click at [386, 470] on div "Home Practice Reading & Writing: Fill In The Blanks Starvation « Prev Next » Re…" at bounding box center [505, 291] width 742 height 583
click at [644, 361] on select "irritable commutable indisputable transportable" at bounding box center [678, 362] width 69 height 14
select select "transportable"
click at [644, 355] on select "irritable commutable indisputable transportable" at bounding box center [678, 362] width 69 height 14
click at [418, 411] on button "Verify" at bounding box center [505, 421] width 692 height 20
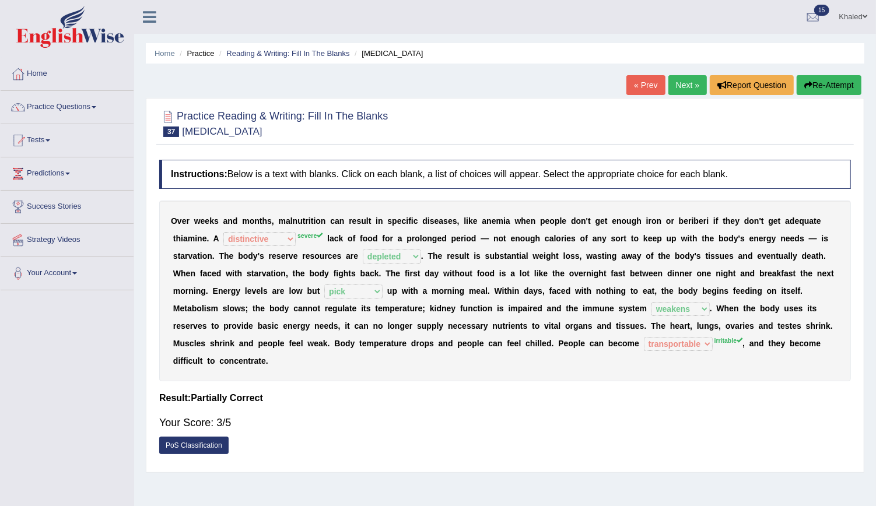
click at [418, 409] on div "Your Score: 3/5" at bounding box center [505, 423] width 692 height 28
click at [676, 76] on link "Next »" at bounding box center [688, 85] width 39 height 20
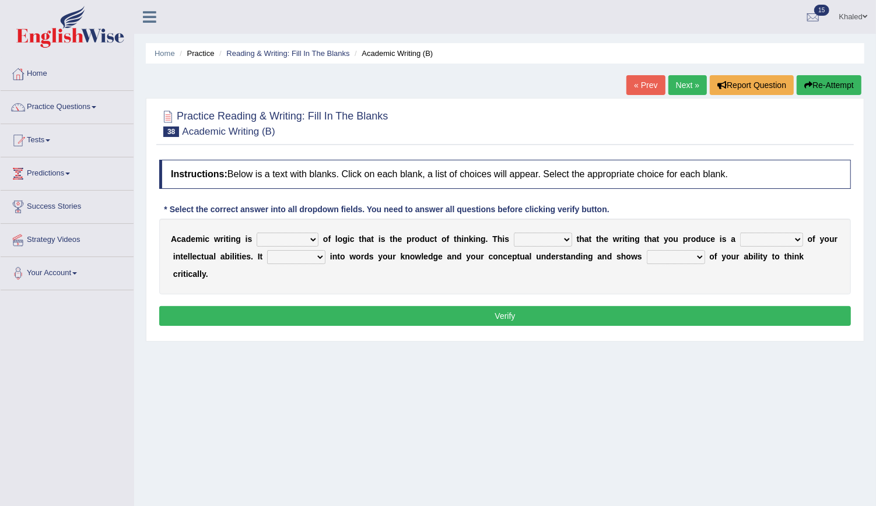
click at [278, 242] on select "expectation entitlement expression exchange" at bounding box center [288, 240] width 62 height 14
select select "expression"
click at [257, 233] on select "expectation entitlement expression exchange" at bounding box center [288, 240] width 62 height 14
click at [521, 234] on select "means questions stipulates answers" at bounding box center [543, 240] width 58 height 14
select select "means"
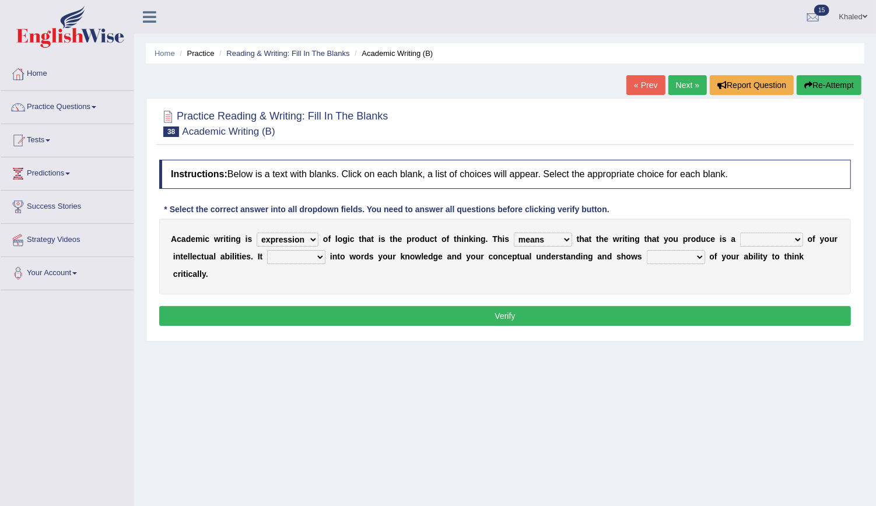
click at [514, 233] on select "means questions stipulates answers" at bounding box center [543, 240] width 58 height 14
click at [740, 242] on select "redundancy mission credit reflection" at bounding box center [771, 240] width 63 height 14
select select "reflection"
click at [740, 233] on select "redundancy mission credit reflection" at bounding box center [771, 240] width 63 height 14
click at [283, 257] on select "enriches shows allows puts" at bounding box center [296, 257] width 58 height 14
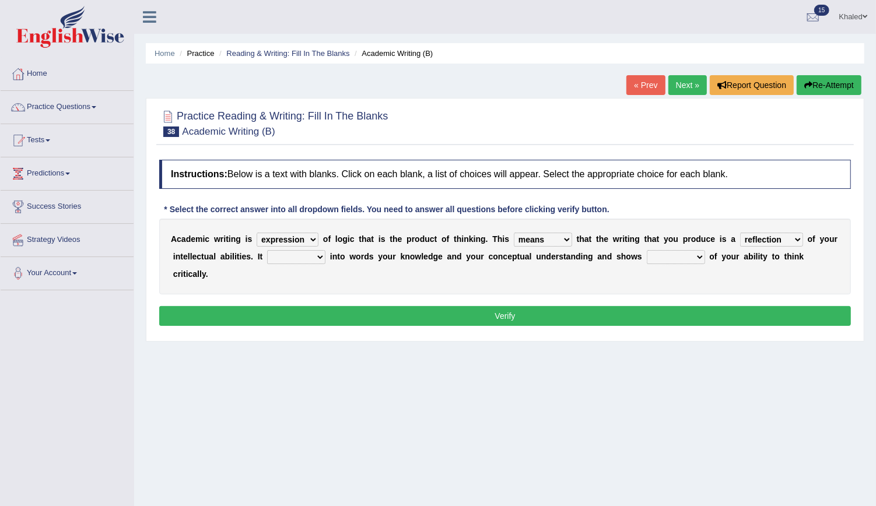
select select "puts"
click at [267, 250] on select "enriches shows allows puts" at bounding box center [296, 257] width 58 height 14
click at [647, 254] on select "hassle excuse capacity evidence" at bounding box center [676, 257] width 58 height 14
select select "capacity"
click at [647, 250] on select "hassle excuse capacity evidence" at bounding box center [676, 257] width 58 height 14
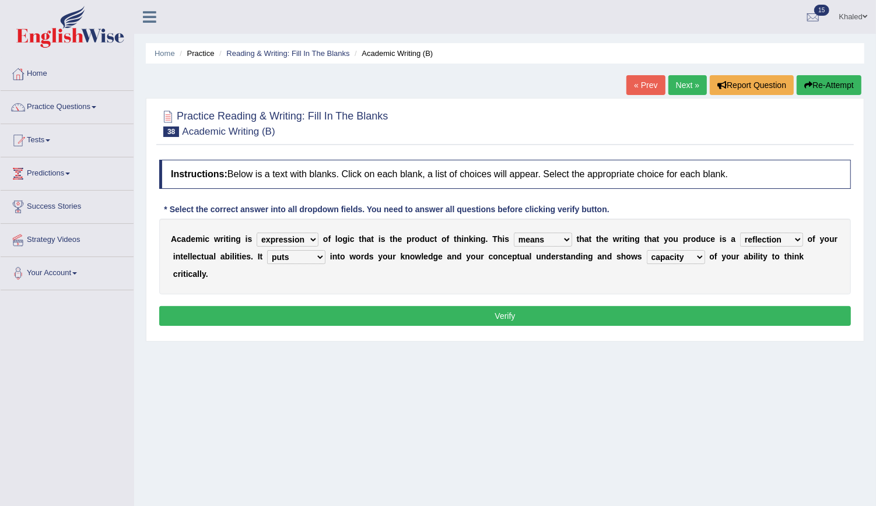
click at [623, 306] on button "Verify" at bounding box center [505, 316] width 692 height 20
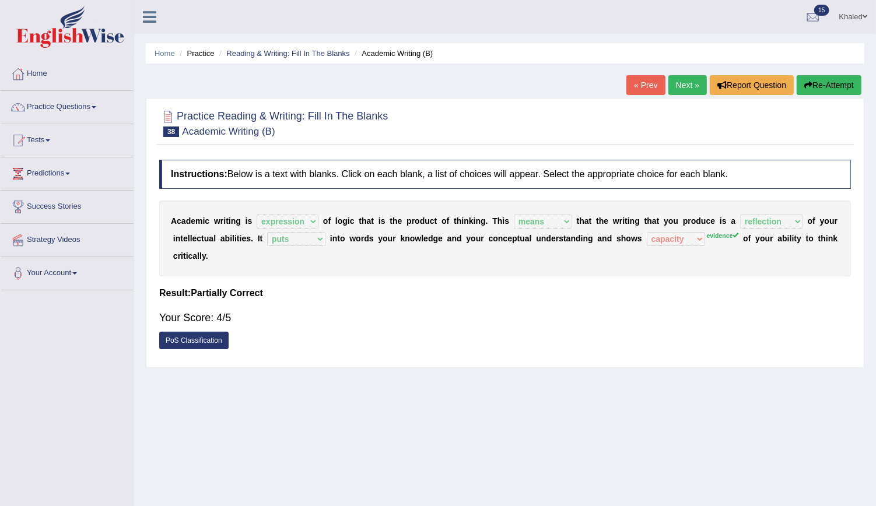
click at [690, 78] on link "Next »" at bounding box center [688, 85] width 39 height 20
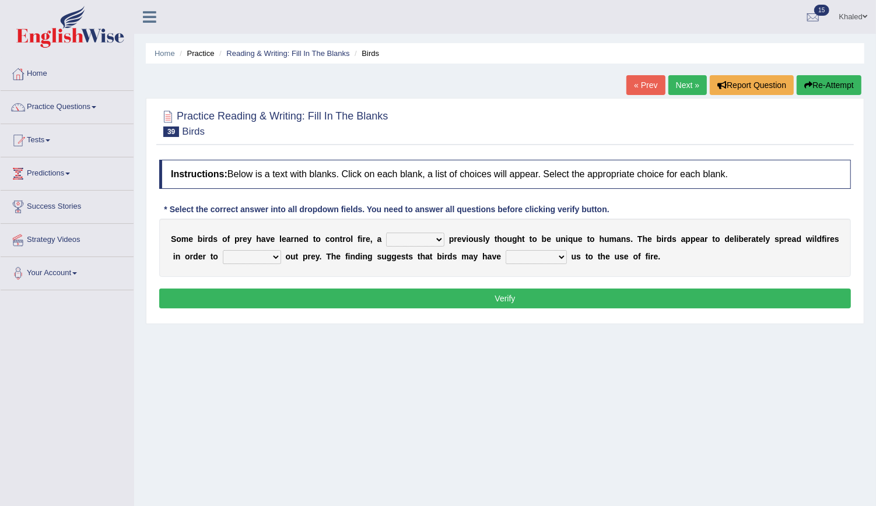
click at [428, 242] on select "question profile tale skill" at bounding box center [415, 240] width 58 height 14
select select "skill"
click at [386, 233] on select "question profile tale skill" at bounding box center [415, 240] width 58 height 14
click at [223, 260] on select "prevent limit span flush" at bounding box center [252, 257] width 58 height 14
select select "limit"
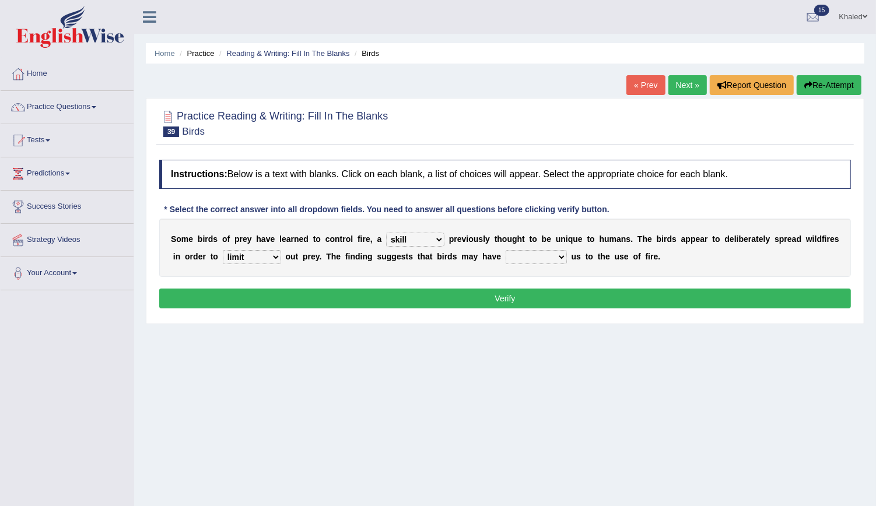
click at [223, 250] on select "prevent limit span flush" at bounding box center [252, 257] width 58 height 14
click at [506, 254] on select "prophesied beaten transmitted forced" at bounding box center [536, 257] width 61 height 14
click at [506, 250] on select "prophesied beaten transmitted forced" at bounding box center [536, 257] width 61 height 14
click at [506, 261] on select "prophesied beaten transmitted forced" at bounding box center [536, 257] width 61 height 14
select select "forced"
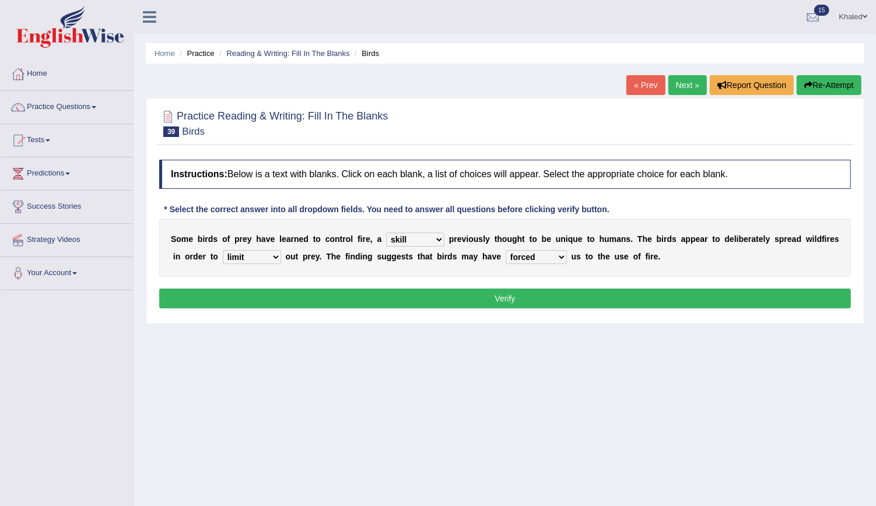
click at [506, 250] on select "prophesied beaten transmitted forced" at bounding box center [536, 257] width 61 height 14
click at [509, 298] on button "Verify" at bounding box center [505, 299] width 692 height 20
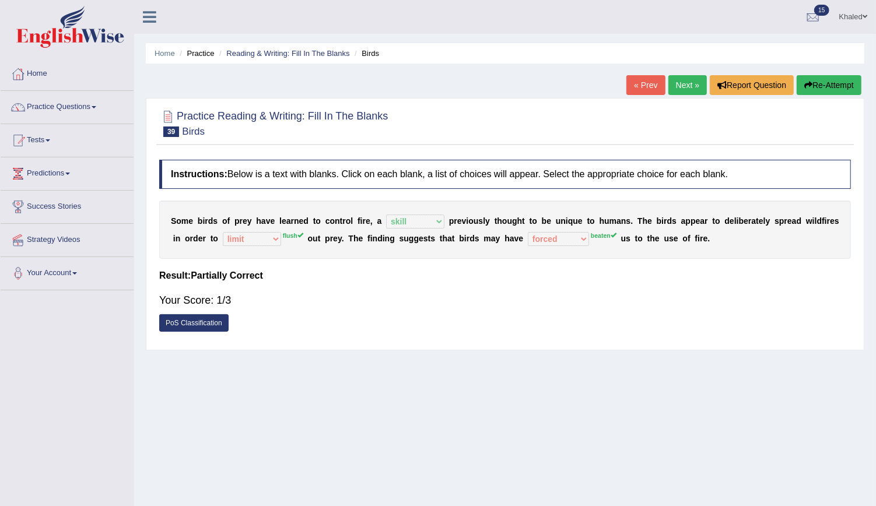
click at [687, 92] on link "Next »" at bounding box center [688, 85] width 39 height 20
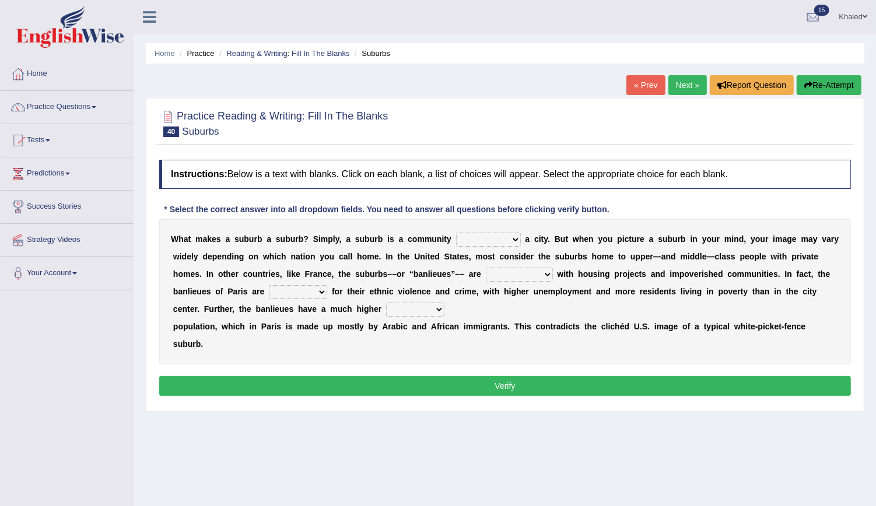
click at [466, 243] on select "lying locating situating surrounding" at bounding box center [488, 240] width 65 height 14
select select "locating"
click at [456, 233] on select "lying locating situating surrounding" at bounding box center [488, 240] width 65 height 14
click at [486, 275] on select "antonymous antibiotic synonymous synthetic" at bounding box center [519, 275] width 67 height 14
select select "synonymous"
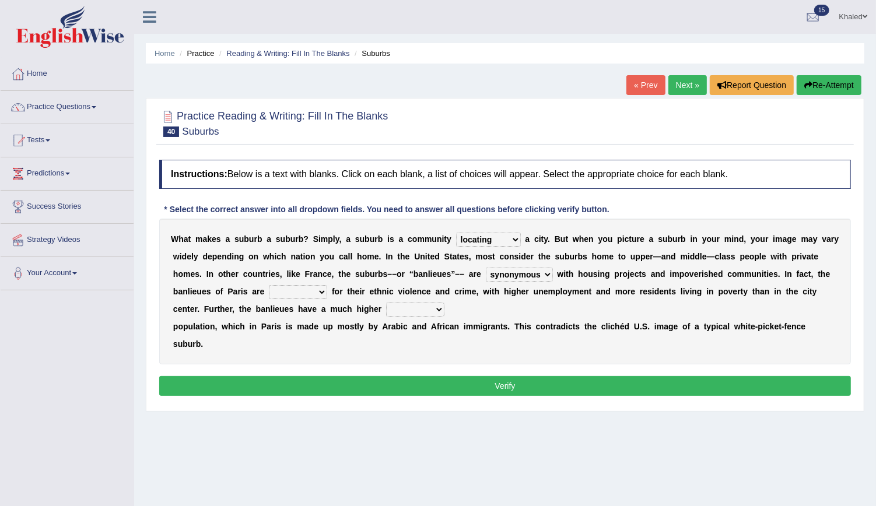
click at [486, 268] on select "antonymous antibiotic synonymous synthetic" at bounding box center [519, 275] width 67 height 14
click at [269, 296] on select "clamorous sensitive famous notorious" at bounding box center [298, 292] width 58 height 14
select select "famous"
click at [269, 285] on select "clamorous sensitive famous notorious" at bounding box center [298, 292] width 58 height 14
click at [386, 309] on select "local young immigrant senior" at bounding box center [415, 310] width 58 height 14
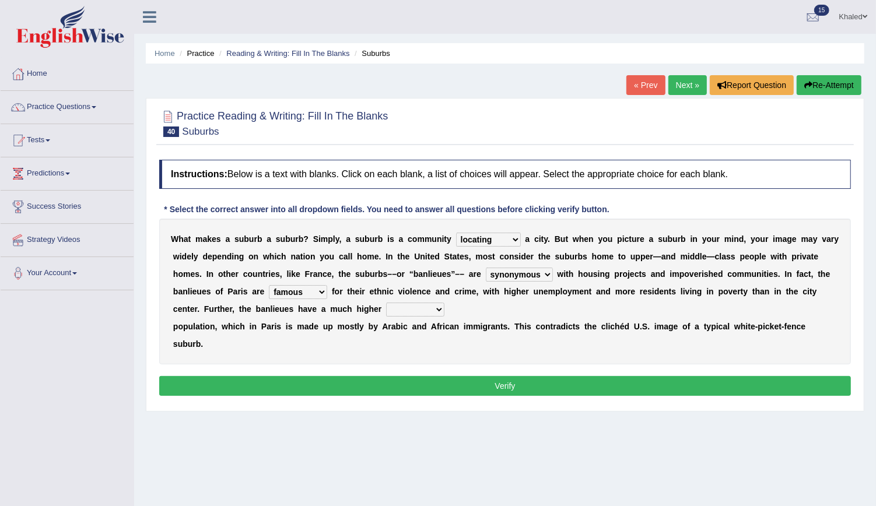
select select "immigrant"
click at [386, 303] on select "local young immigrant senior" at bounding box center [415, 310] width 58 height 14
click at [288, 376] on button "Verify" at bounding box center [505, 386] width 692 height 20
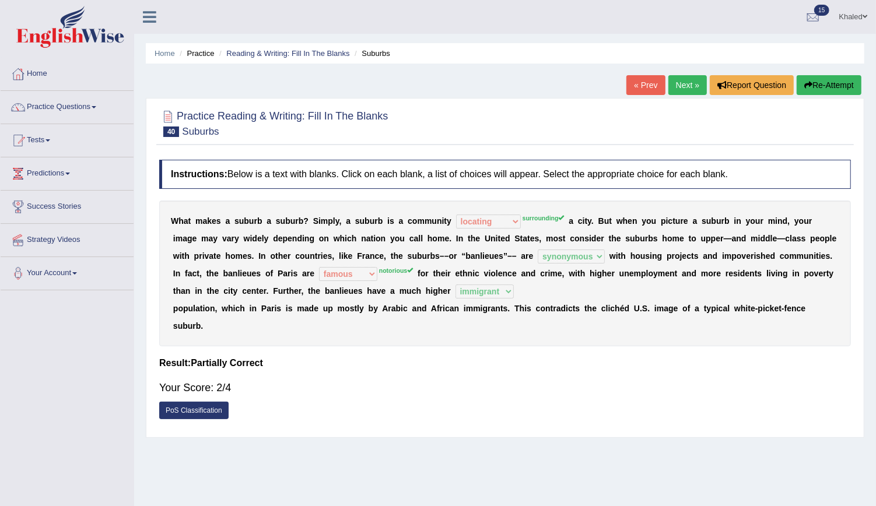
click at [692, 89] on link "Next »" at bounding box center [688, 85] width 39 height 20
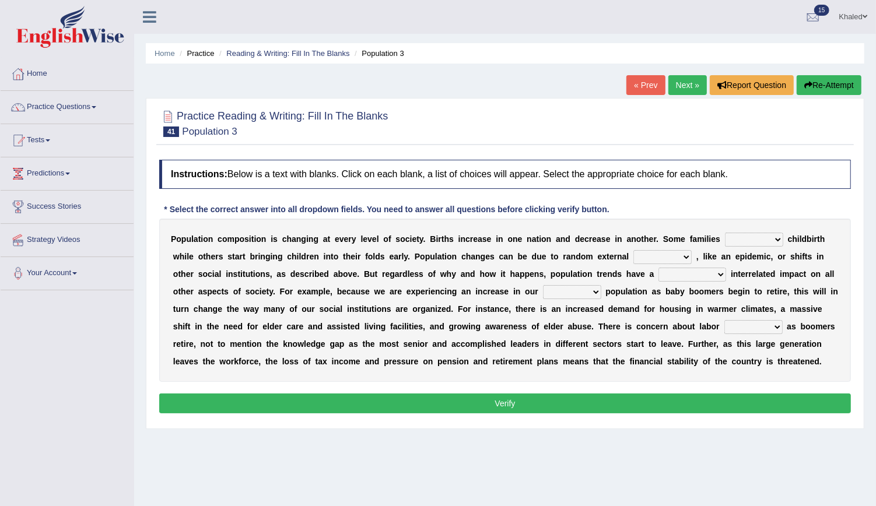
click at [725, 239] on select "demand default deliver delay" at bounding box center [754, 240] width 58 height 14
click at [349, 357] on b "o" at bounding box center [346, 361] width 5 height 9
drag, startPoint x: 728, startPoint y: 235, endPoint x: 715, endPoint y: 336, distance: 101.7
click at [715, 336] on div "P o p u l a t i o n c o m p o s i t i o n i s c h a n g i n g a t e v e r y l e…" at bounding box center [505, 300] width 692 height 163
select select "delay"
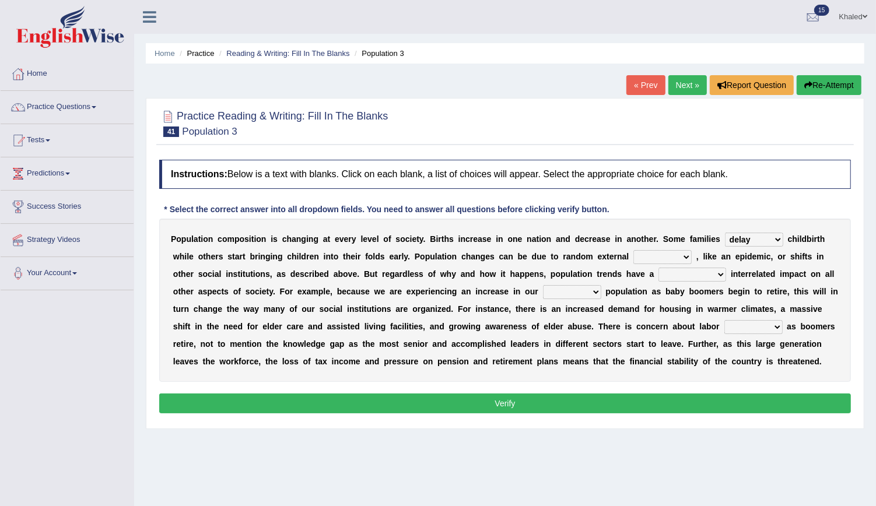
click at [725, 233] on select "demand default deliver delay" at bounding box center [754, 240] width 58 height 14
click at [634, 253] on select "variations fortune formation forces" at bounding box center [663, 257] width 58 height 14
click at [634, 250] on select "variations fortune formation forces" at bounding box center [663, 257] width 58 height 14
click at [634, 257] on select "variations fortune formation forces" at bounding box center [663, 257] width 58 height 14
select select "forces"
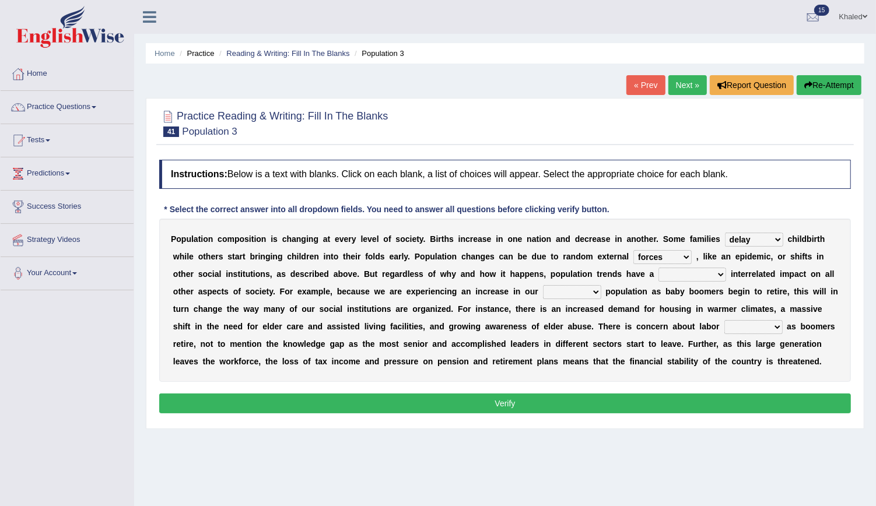
click at [634, 250] on select "variations fortune formation forces" at bounding box center [663, 257] width 58 height 14
click at [659, 270] on select "tremendous tenuous tremulous spontaneous" at bounding box center [693, 275] width 68 height 14
select select "tremendous"
click at [659, 268] on select "tremendous tenuous tremulous spontaneous" at bounding box center [693, 275] width 68 height 14
click at [543, 296] on select "tertiary senior junior primary" at bounding box center [572, 292] width 58 height 14
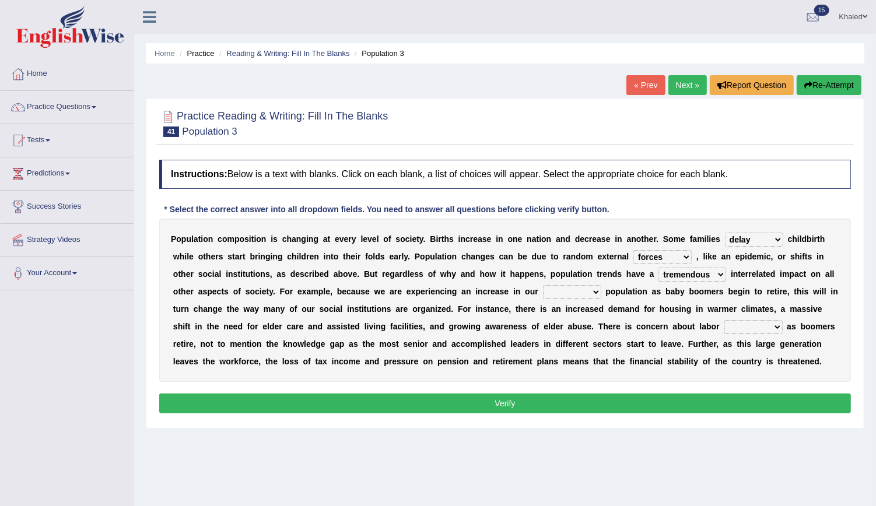
select select "senior"
click at [543, 285] on select "tertiary senior junior primary" at bounding box center [572, 292] width 58 height 14
click at [725, 327] on select "shortcuts shortfalls shortages shorthand" at bounding box center [754, 327] width 58 height 14
select select "shortages"
click at [725, 320] on select "shortcuts shortfalls shortages shorthand" at bounding box center [754, 327] width 58 height 14
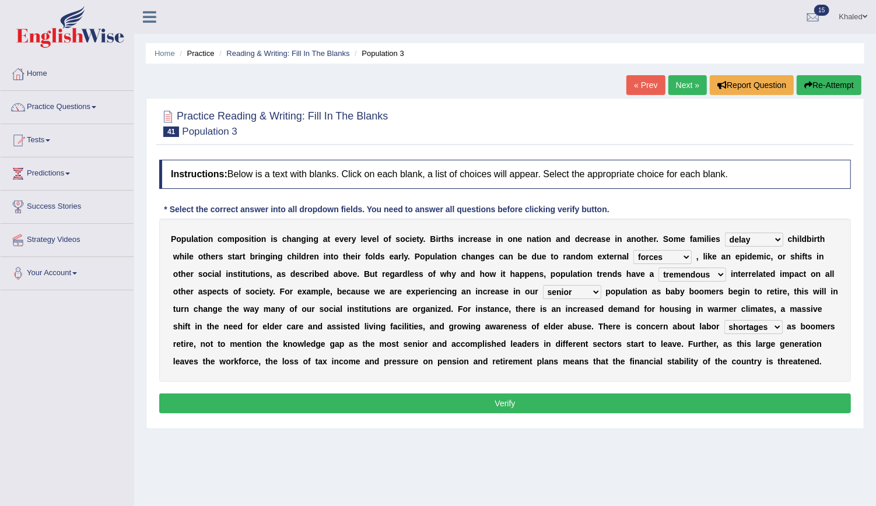
click at [543, 408] on button "Verify" at bounding box center [505, 404] width 692 height 20
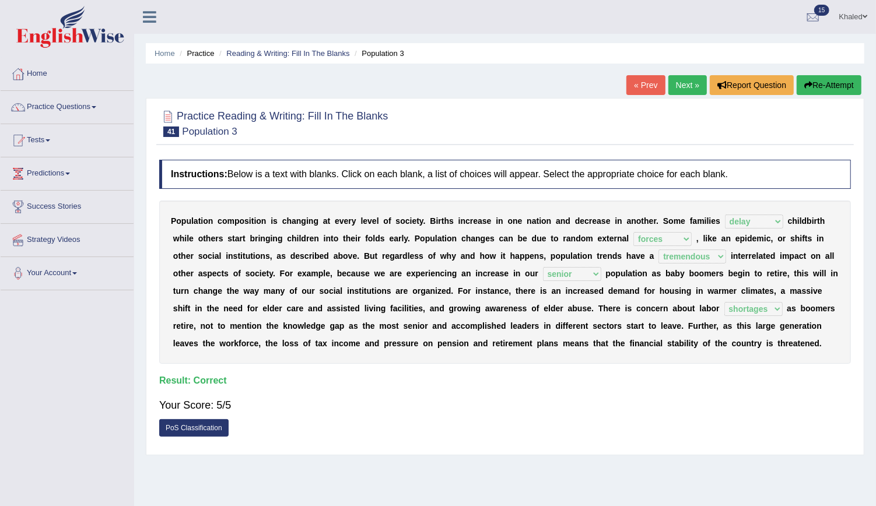
click at [683, 83] on link "Next »" at bounding box center [688, 85] width 39 height 20
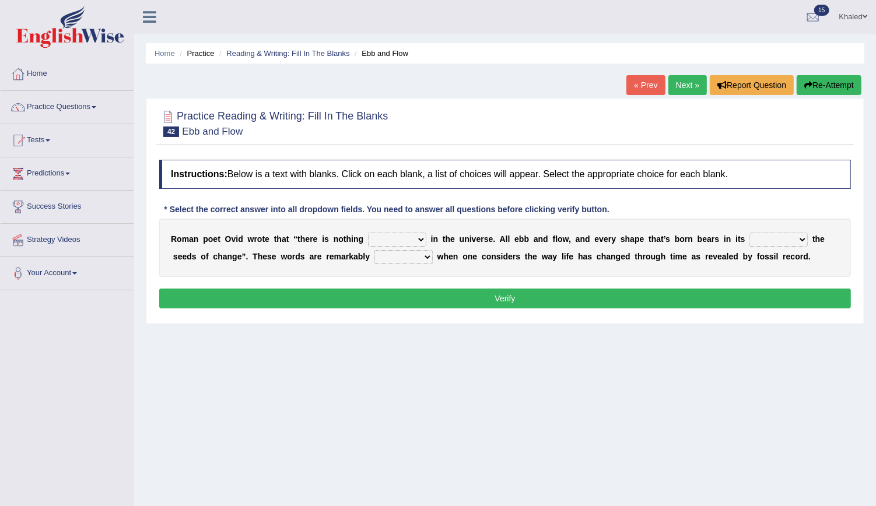
click at [398, 229] on div "R o m a n p o e t O v i d w r o t e t h a t “ t h e r e i s n o t h i n g ortho…" at bounding box center [505, 248] width 692 height 58
click at [391, 238] on select "orthodox volatile constant cheap" at bounding box center [397, 240] width 58 height 14
select select "constant"
click at [368, 233] on select "orthodox volatile constant cheap" at bounding box center [397, 240] width 58 height 14
click at [750, 240] on select "heart limb womb brain" at bounding box center [779, 240] width 58 height 14
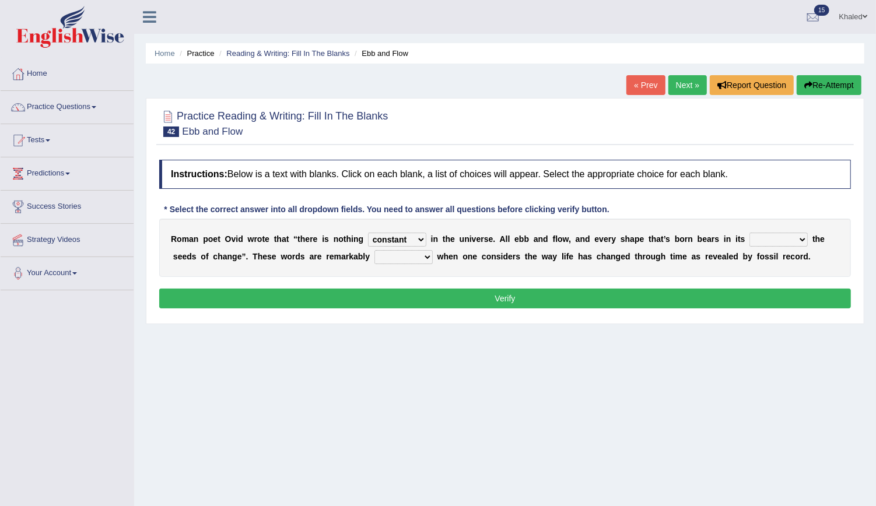
select select "limb"
click at [750, 233] on select "heart limb womb brain" at bounding box center [779, 240] width 58 height 14
click at [375, 256] on select "prevalent detached relevant dominant" at bounding box center [404, 257] width 58 height 14
select select "dominant"
click at [375, 250] on select "prevalent detached relevant dominant" at bounding box center [404, 257] width 58 height 14
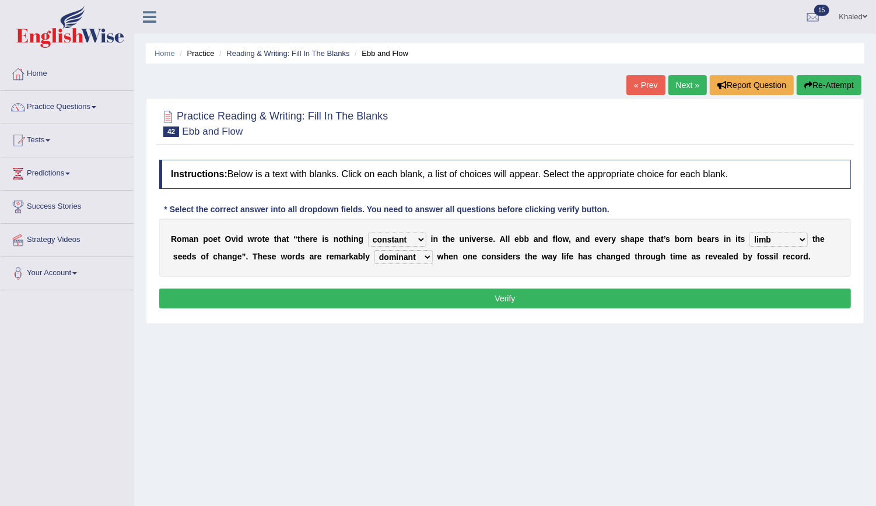
click at [399, 304] on button "Verify" at bounding box center [505, 299] width 692 height 20
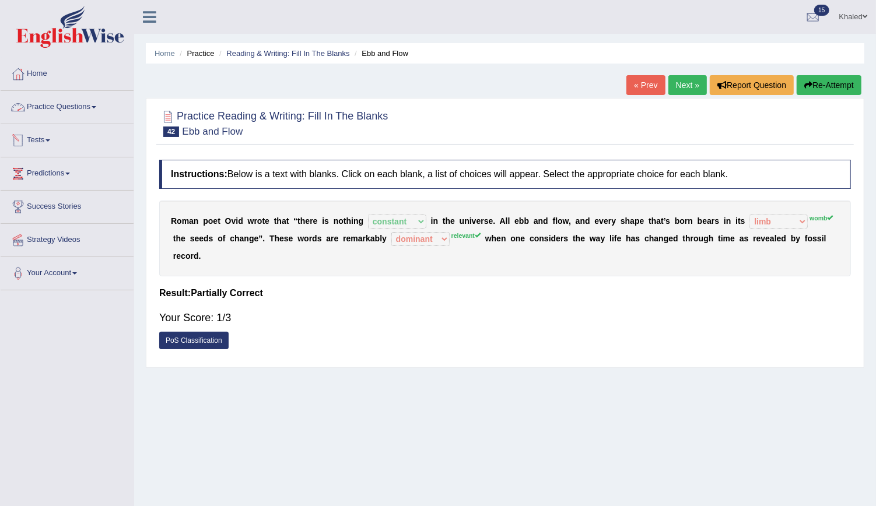
click at [55, 111] on link "Practice Questions" at bounding box center [67, 105] width 133 height 29
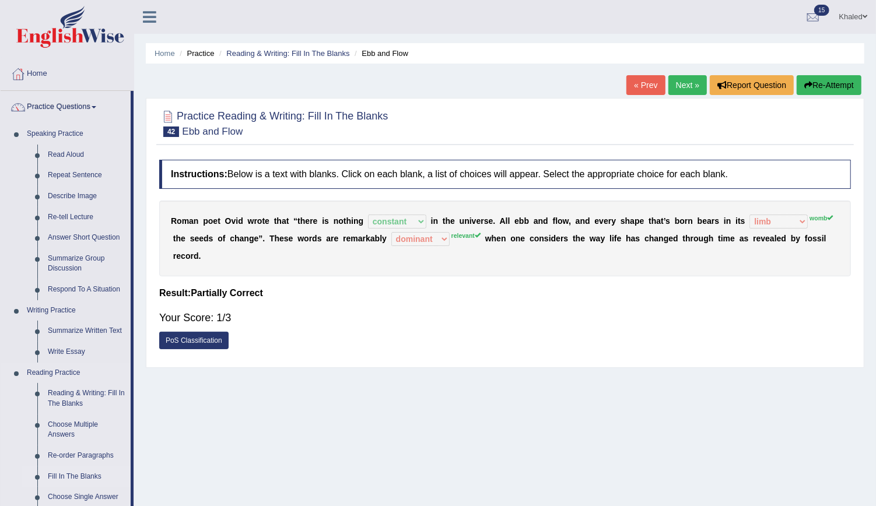
click at [90, 471] on link "Fill In The Blanks" at bounding box center [87, 477] width 88 height 21
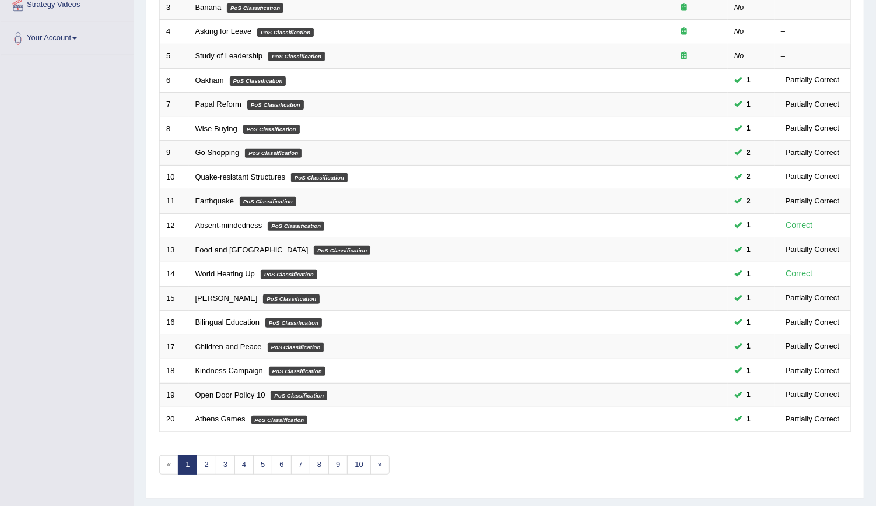
scroll to position [260, 0]
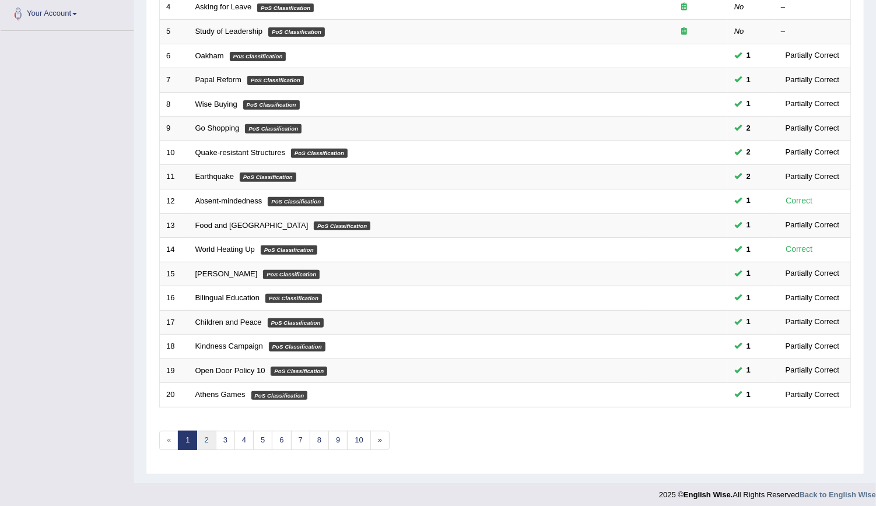
click at [212, 431] on link "2" at bounding box center [206, 440] width 19 height 19
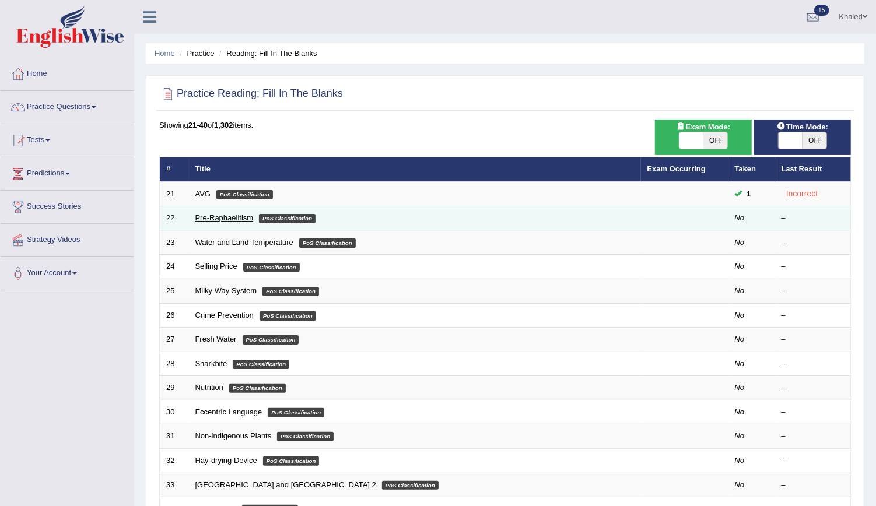
click at [207, 214] on link "Pre-Raphaelitism" at bounding box center [224, 218] width 58 height 9
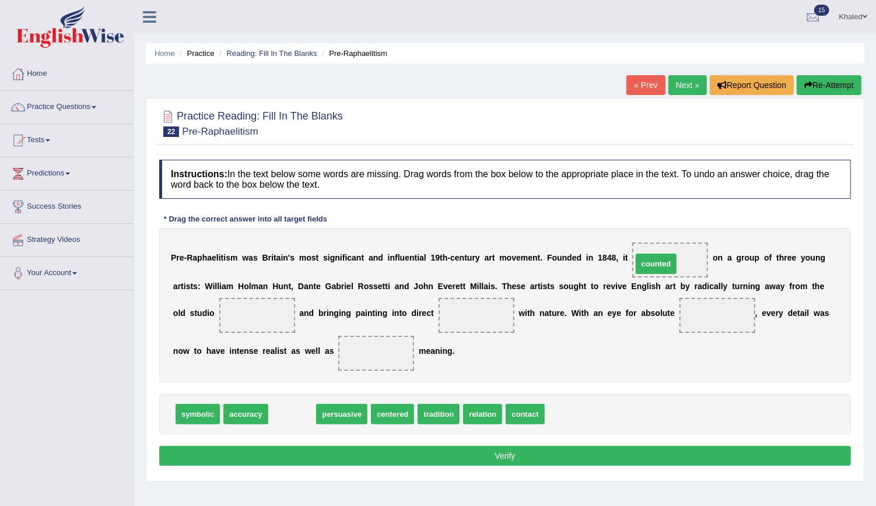
drag, startPoint x: 281, startPoint y: 414, endPoint x: 645, endPoint y: 263, distance: 394.7
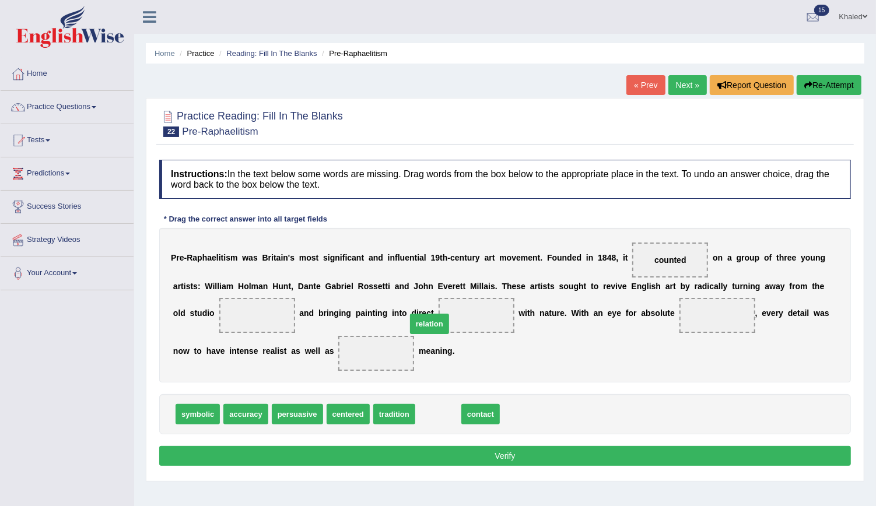
drag, startPoint x: 436, startPoint y: 414, endPoint x: 422, endPoint y: 317, distance: 97.9
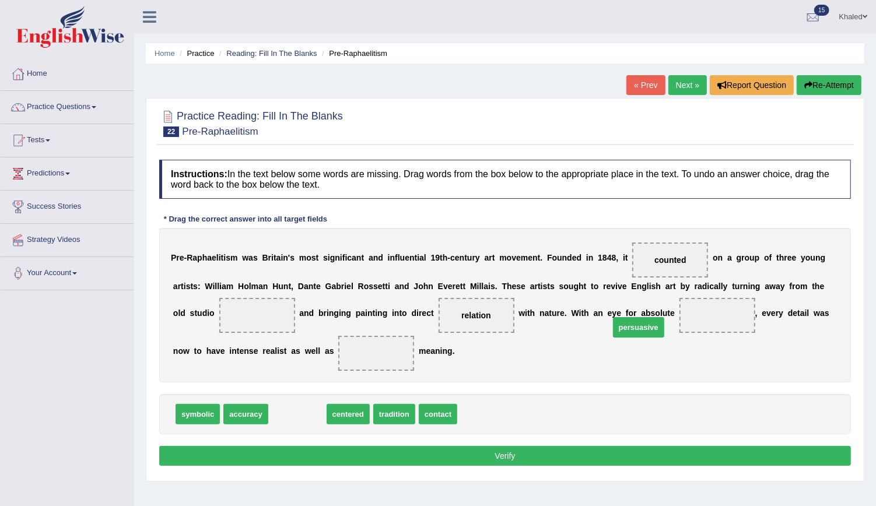
drag, startPoint x: 295, startPoint y: 415, endPoint x: 637, endPoint y: 328, distance: 352.2
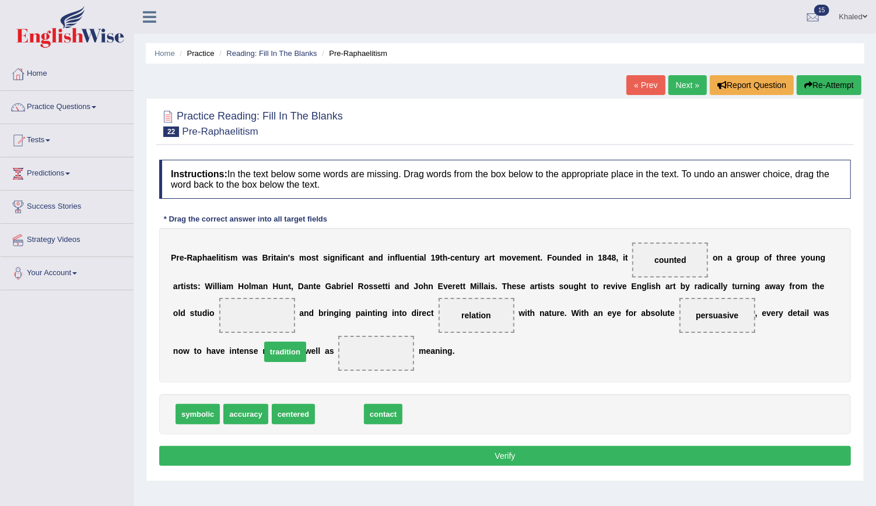
drag, startPoint x: 328, startPoint y: 414, endPoint x: 274, endPoint y: 352, distance: 82.3
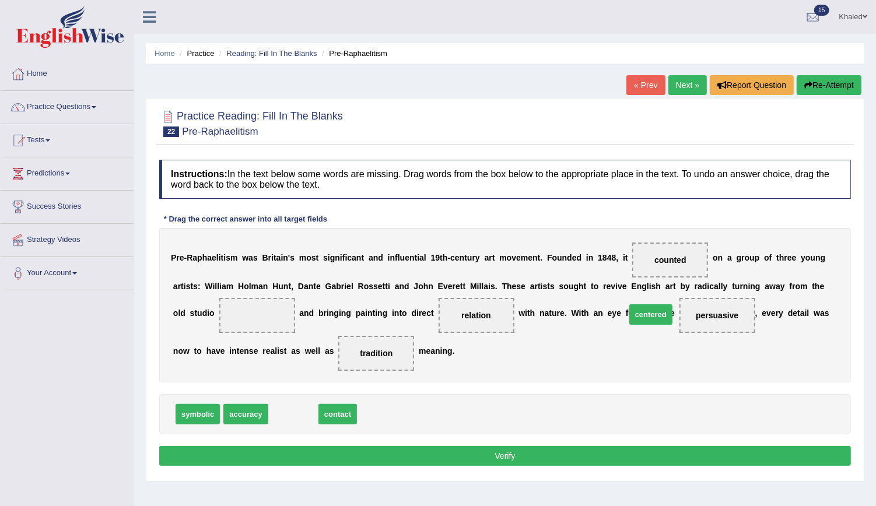
drag, startPoint x: 289, startPoint y: 411, endPoint x: 646, endPoint y: 312, distance: 371.1
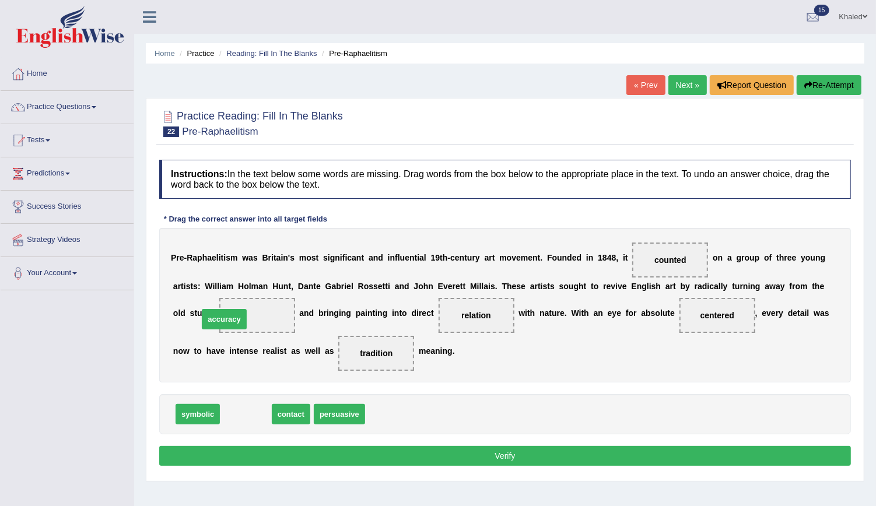
drag, startPoint x: 234, startPoint y: 413, endPoint x: 213, endPoint y: 318, distance: 97.4
click at [373, 461] on button "Verify" at bounding box center [505, 456] width 692 height 20
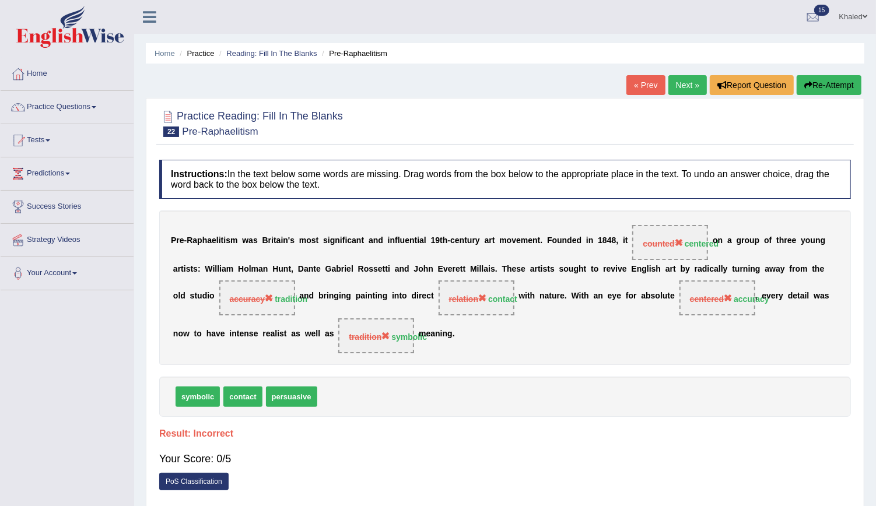
click at [817, 76] on button "Re-Attempt" at bounding box center [829, 85] width 65 height 20
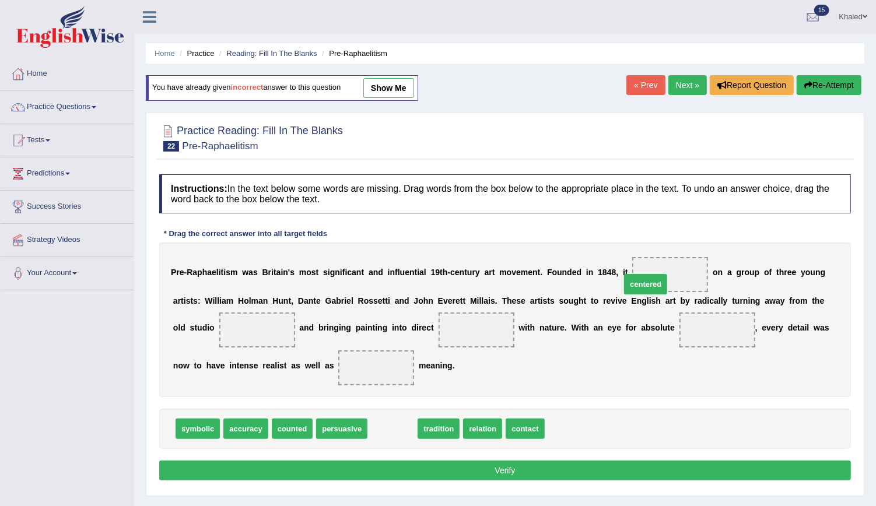
drag, startPoint x: 389, startPoint y: 428, endPoint x: 644, endPoint y: 281, distance: 293.5
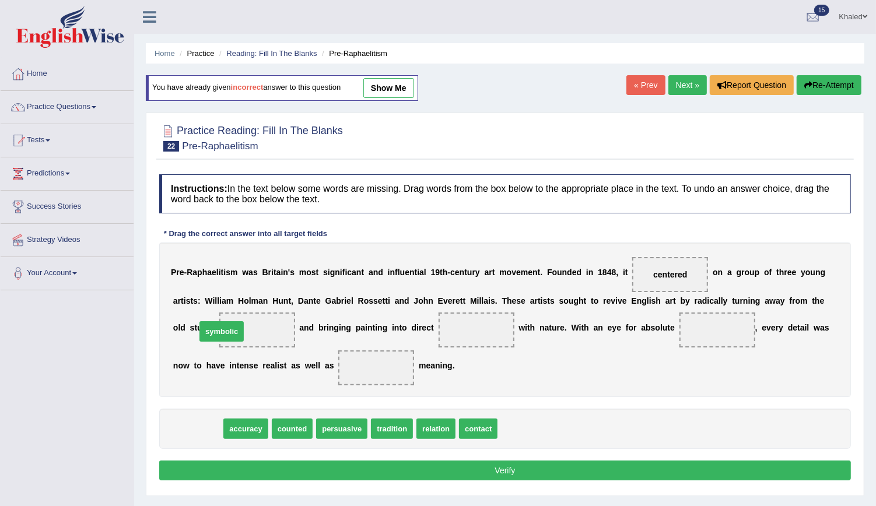
drag, startPoint x: 200, startPoint y: 432, endPoint x: 223, endPoint y: 335, distance: 99.6
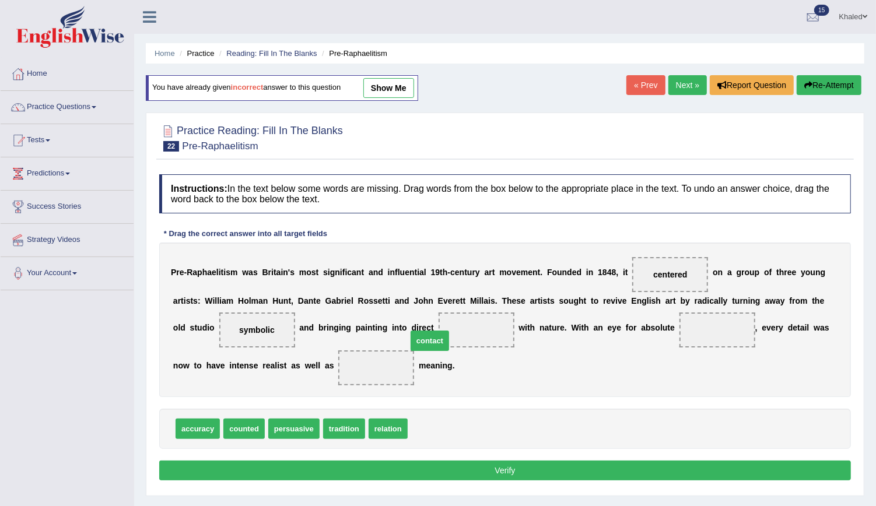
drag, startPoint x: 426, startPoint y: 432, endPoint x: 424, endPoint y: 339, distance: 93.4
drag, startPoint x: 187, startPoint y: 430, endPoint x: 636, endPoint y: 330, distance: 459.6
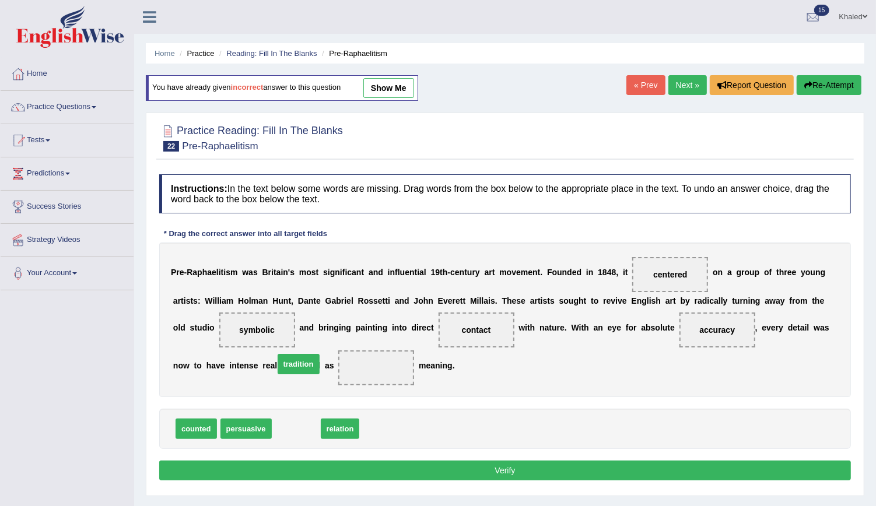
drag, startPoint x: 295, startPoint y: 427, endPoint x: 297, endPoint y: 362, distance: 64.8
click at [379, 466] on button "Verify" at bounding box center [505, 471] width 692 height 20
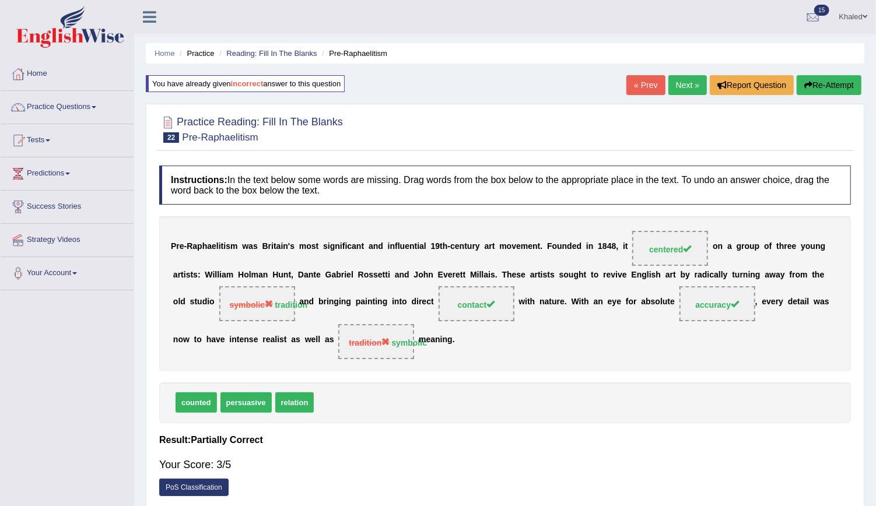
click at [673, 85] on link "Next »" at bounding box center [688, 85] width 39 height 20
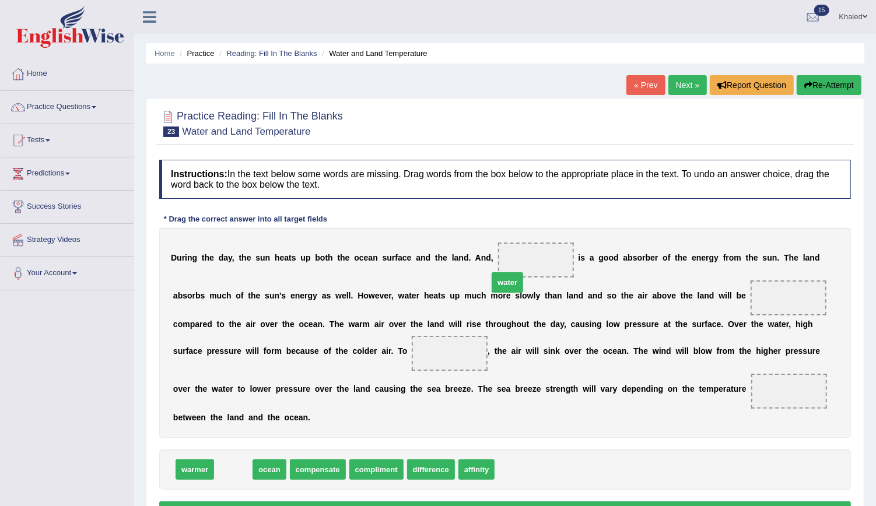
drag, startPoint x: 224, startPoint y: 448, endPoint x: 498, endPoint y: 261, distance: 331.7
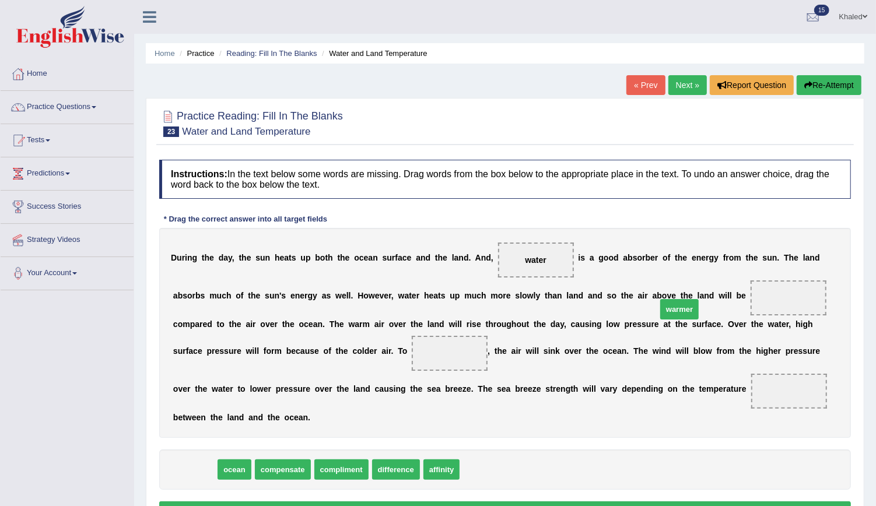
drag, startPoint x: 188, startPoint y: 451, endPoint x: 673, endPoint y: 291, distance: 510.7
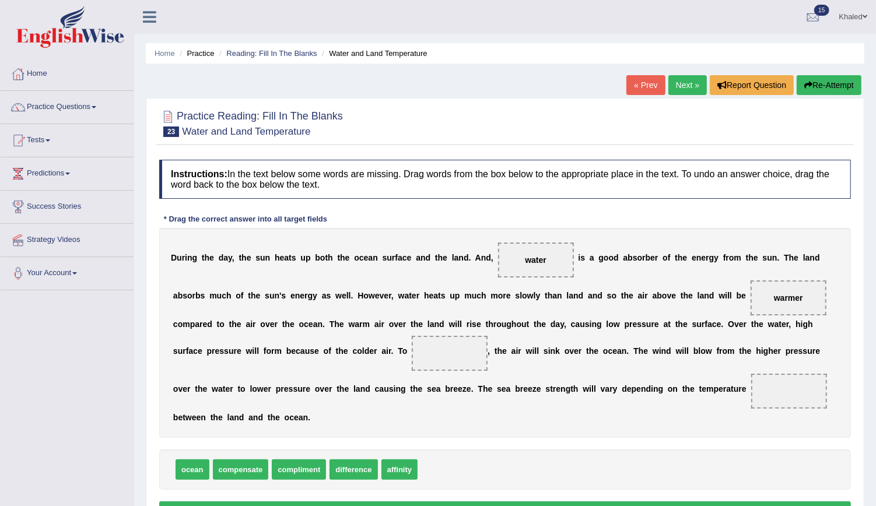
click at [244, 460] on span "compensate" at bounding box center [241, 470] width 56 height 20
drag, startPoint x: 244, startPoint y: 455, endPoint x: 284, endPoint y: 361, distance: 102.7
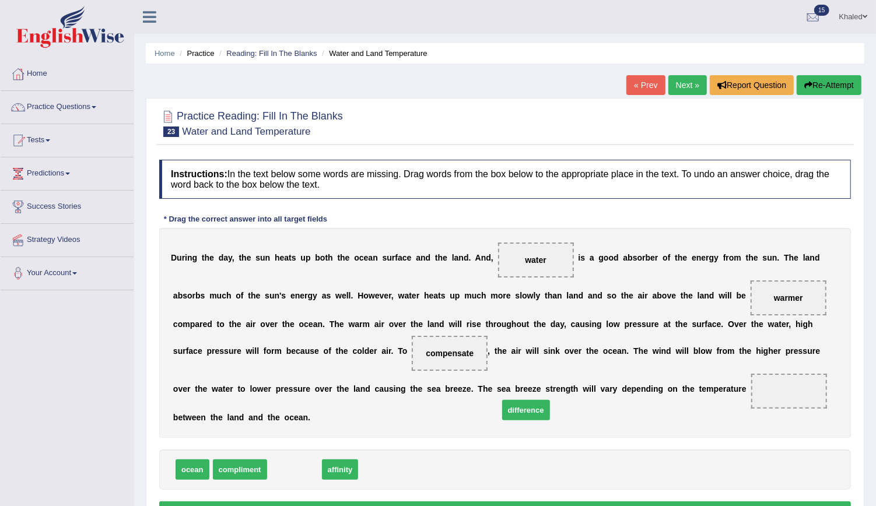
drag, startPoint x: 283, startPoint y: 452, endPoint x: 516, endPoint y: 392, distance: 241.0
click at [471, 502] on button "Verify" at bounding box center [505, 512] width 692 height 20
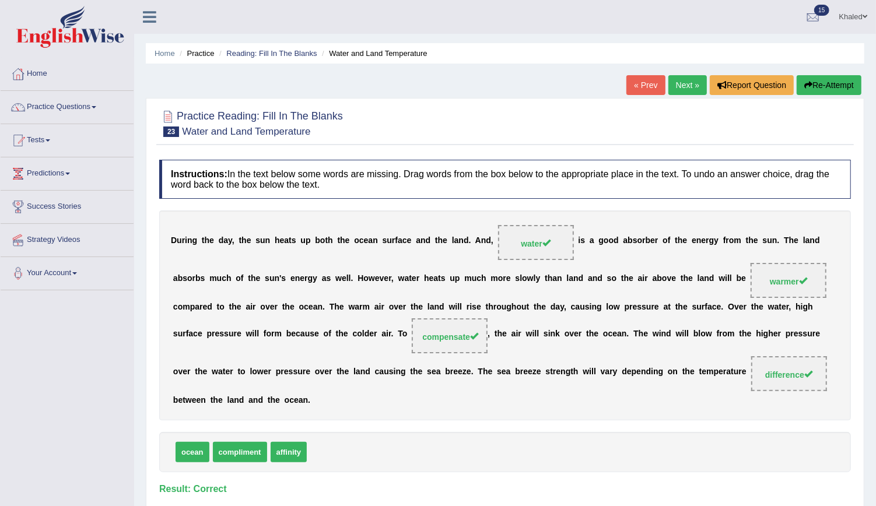
click at [684, 84] on link "Next »" at bounding box center [688, 85] width 39 height 20
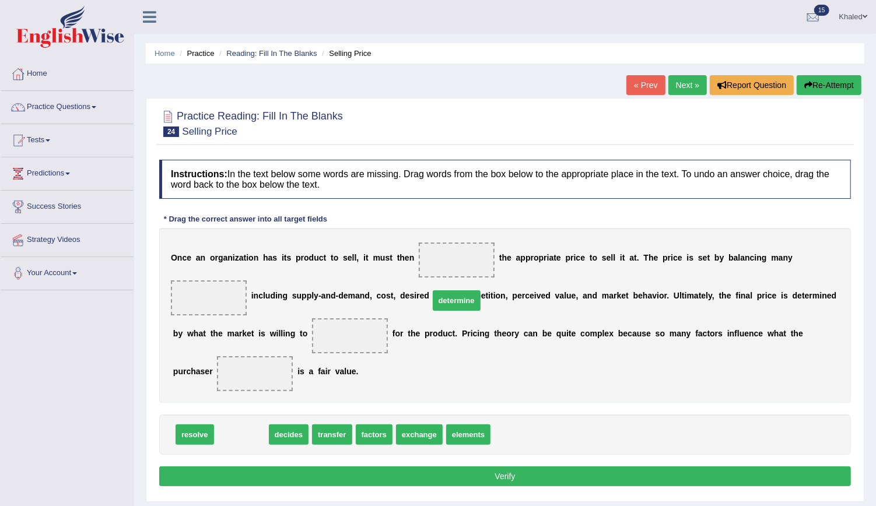
drag, startPoint x: 240, startPoint y: 395, endPoint x: 456, endPoint y: 261, distance: 253.4
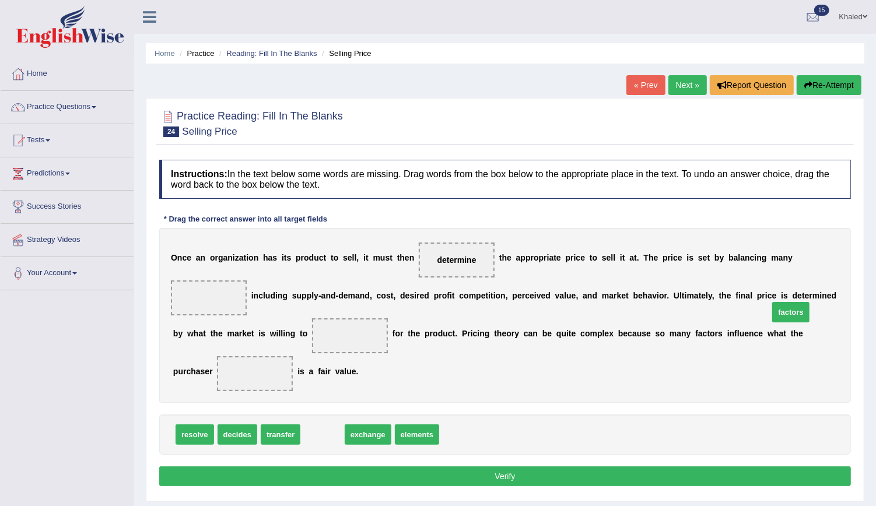
drag, startPoint x: 323, startPoint y: 390, endPoint x: 793, endPoint y: 263, distance: 487.1
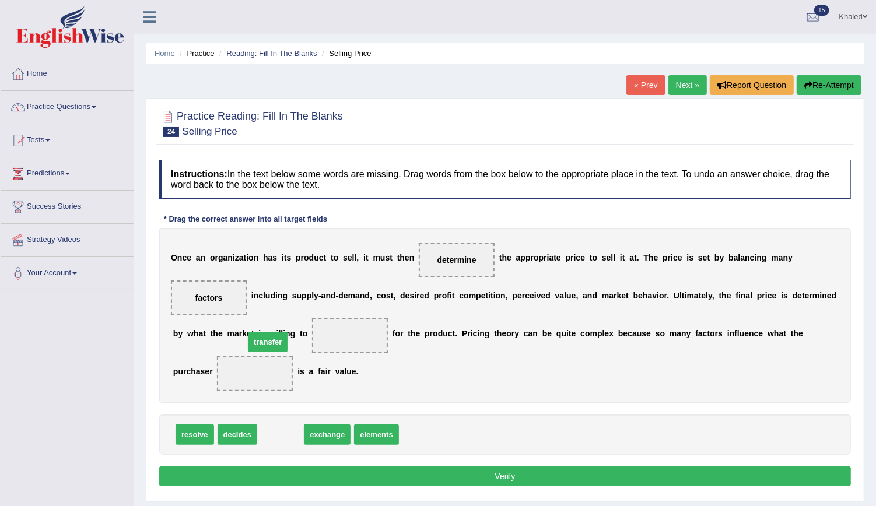
drag, startPoint x: 271, startPoint y: 387, endPoint x: 246, endPoint y: 310, distance: 81.5
drag, startPoint x: 278, startPoint y: 395, endPoint x: 255, endPoint y: 319, distance: 79.7
drag, startPoint x: 277, startPoint y: 387, endPoint x: 757, endPoint y: 313, distance: 485.9
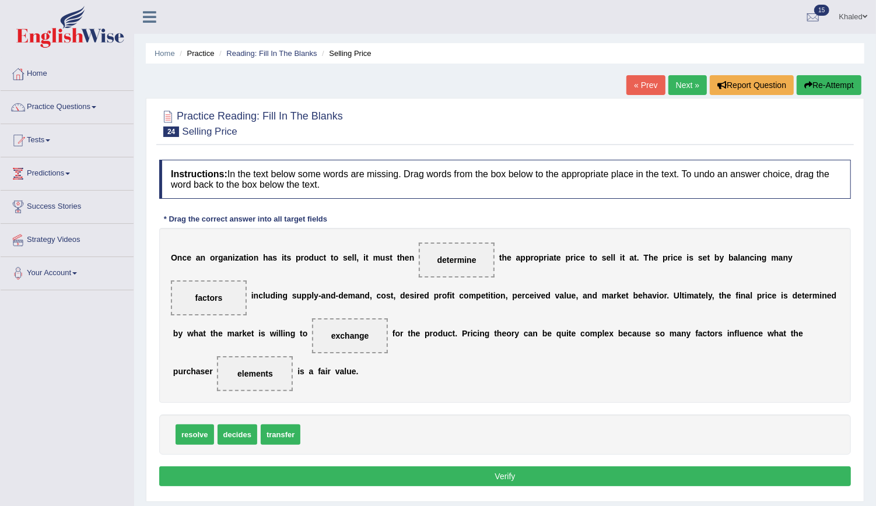
click at [536, 467] on button "Verify" at bounding box center [505, 477] width 692 height 20
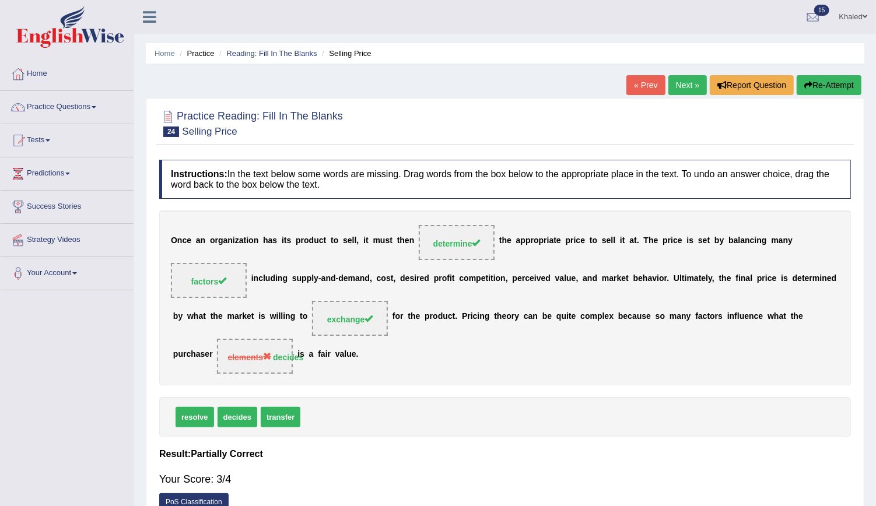
click at [697, 85] on link "Next »" at bounding box center [688, 85] width 39 height 20
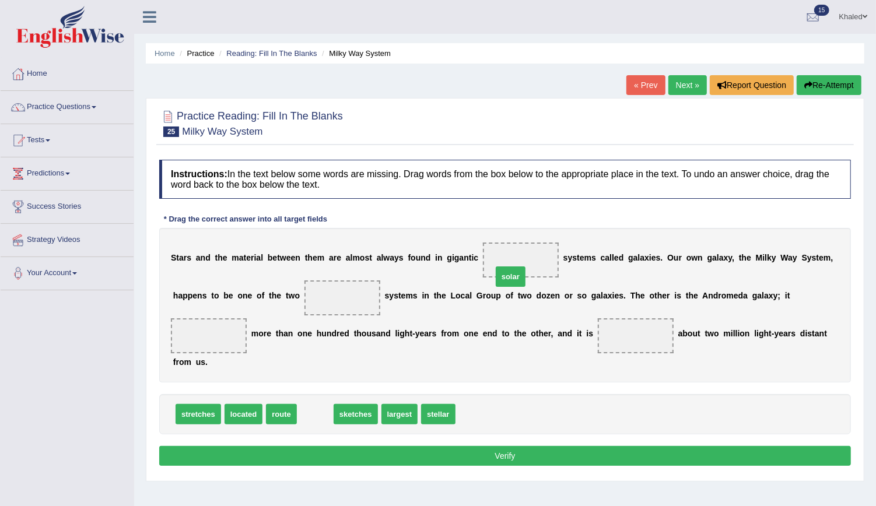
drag, startPoint x: 306, startPoint y: 395, endPoint x: 501, endPoint y: 257, distance: 239.1
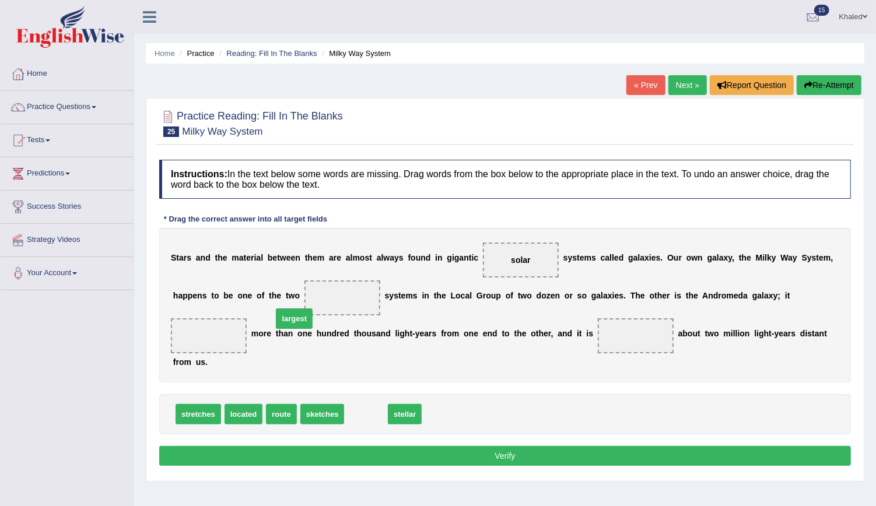
drag, startPoint x: 364, startPoint y: 397, endPoint x: 292, endPoint y: 302, distance: 119.6
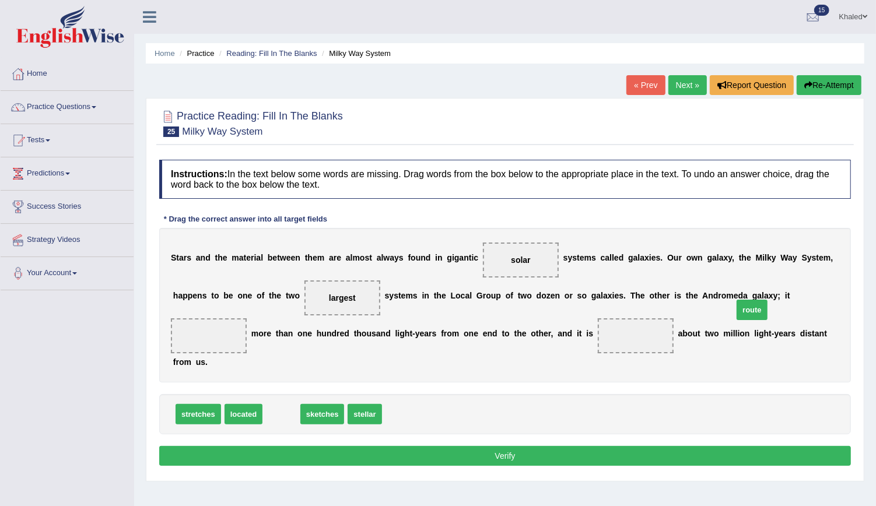
drag, startPoint x: 272, startPoint y: 393, endPoint x: 743, endPoint y: 291, distance: 481.9
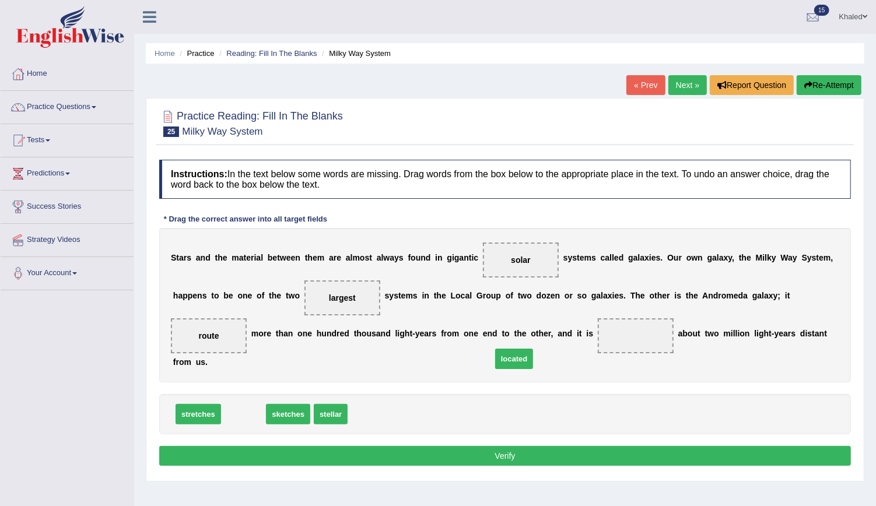
drag, startPoint x: 242, startPoint y: 399, endPoint x: 512, endPoint y: 342, distance: 276.6
click at [408, 446] on button "Verify" at bounding box center [505, 456] width 692 height 20
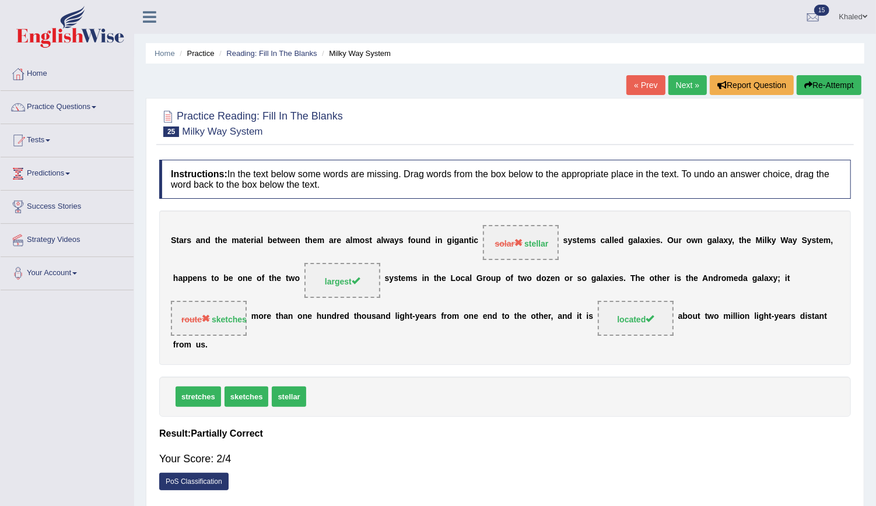
click at [691, 82] on link "Next »" at bounding box center [688, 85] width 39 height 20
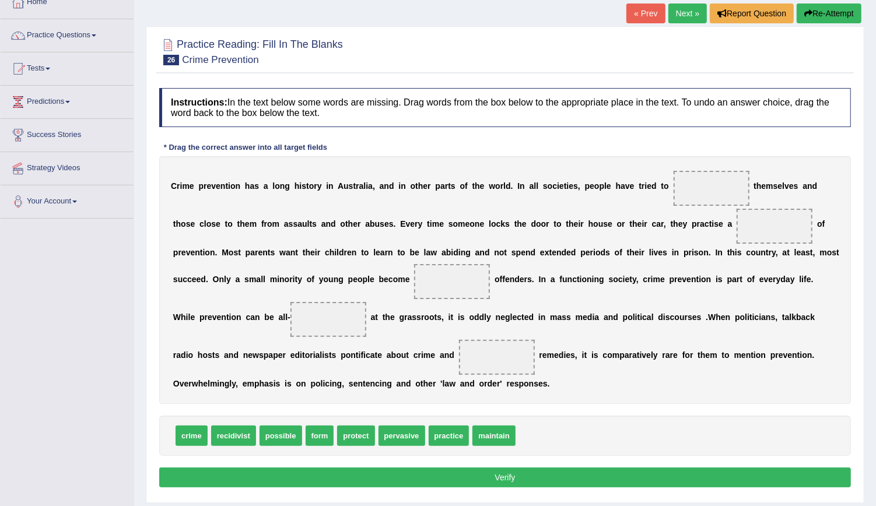
scroll to position [79, 0]
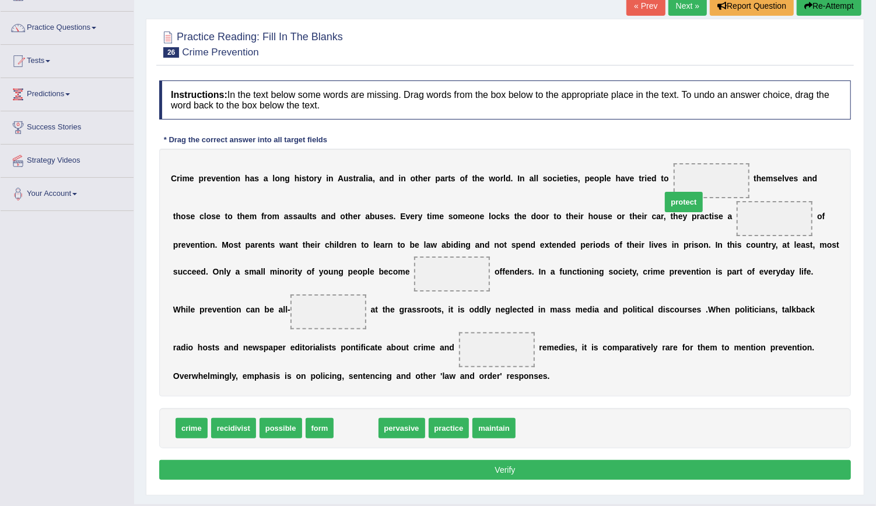
drag, startPoint x: 349, startPoint y: 410, endPoint x: 676, endPoint y: 184, distance: 397.6
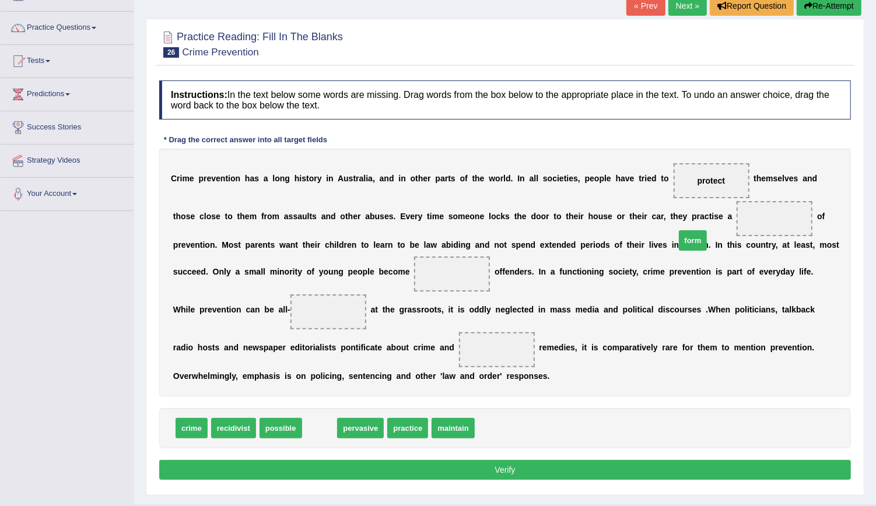
drag, startPoint x: 309, startPoint y: 404, endPoint x: 674, endPoint y: 218, distance: 409.4
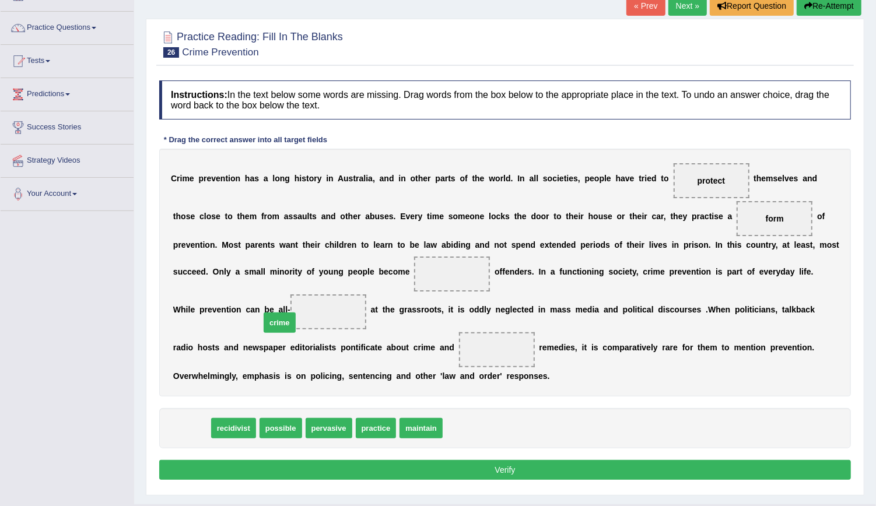
drag, startPoint x: 201, startPoint y: 406, endPoint x: 302, endPoint y: 272, distance: 167.4
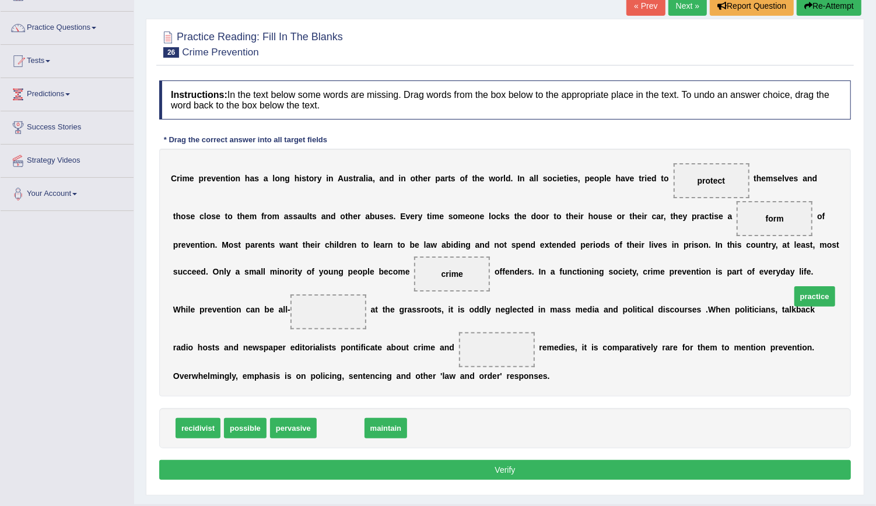
drag, startPoint x: 333, startPoint y: 405, endPoint x: 794, endPoint y: 276, distance: 479.3
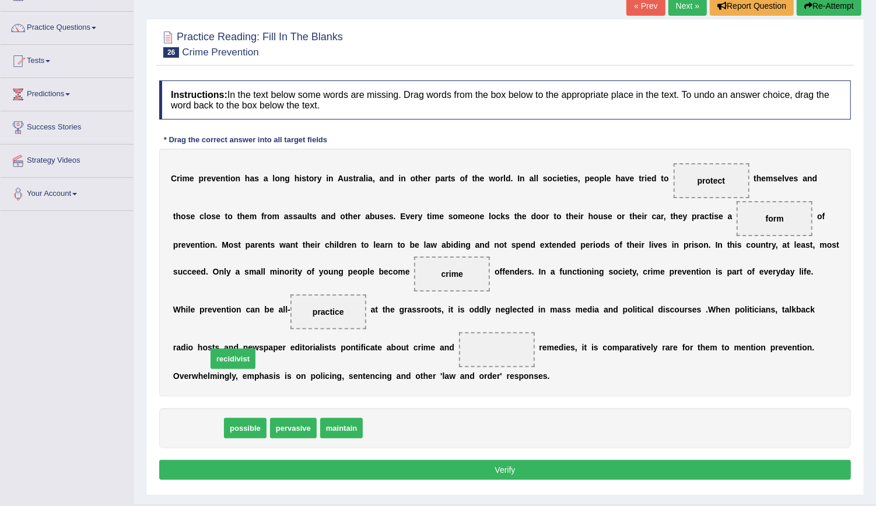
drag, startPoint x: 198, startPoint y: 408, endPoint x: 230, endPoint y: 334, distance: 80.4
click at [296, 460] on button "Verify" at bounding box center [505, 470] width 692 height 20
